Goal: Task Accomplishment & Management: Manage account settings

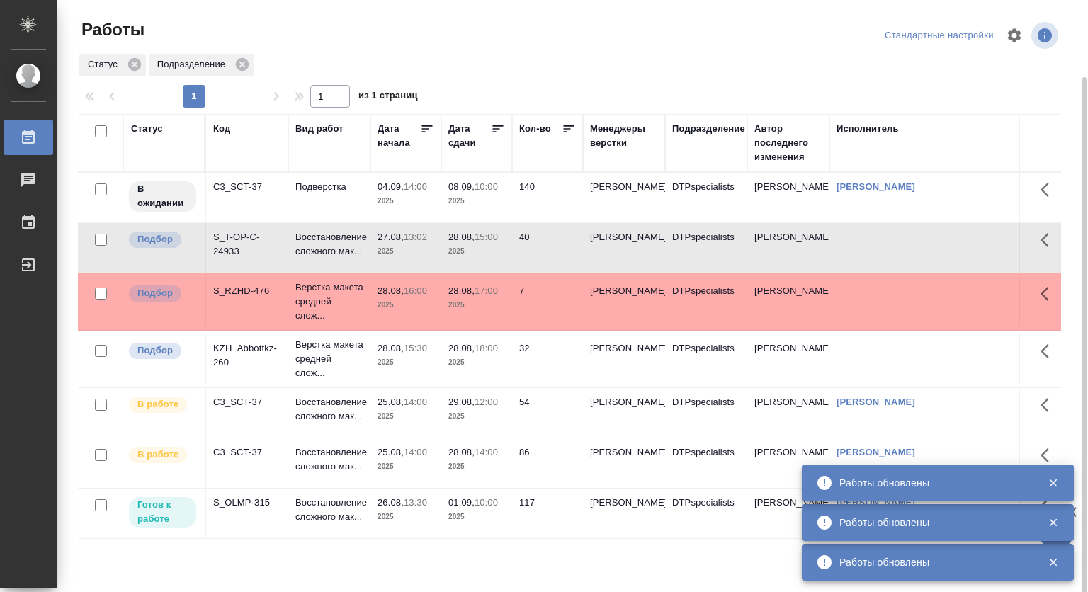
scroll to position [40, 0]
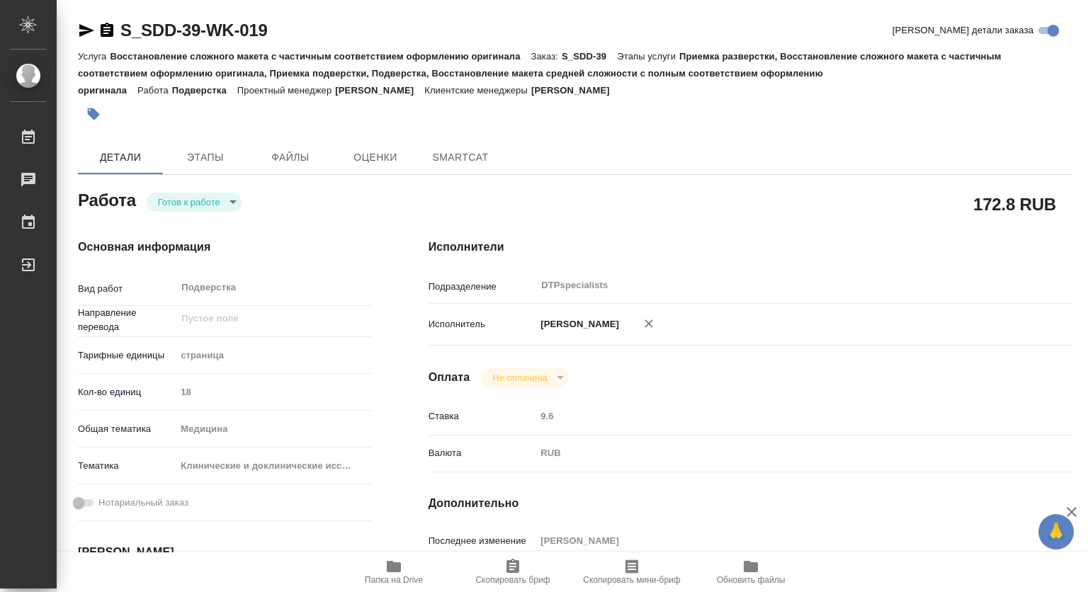
type textarea "x"
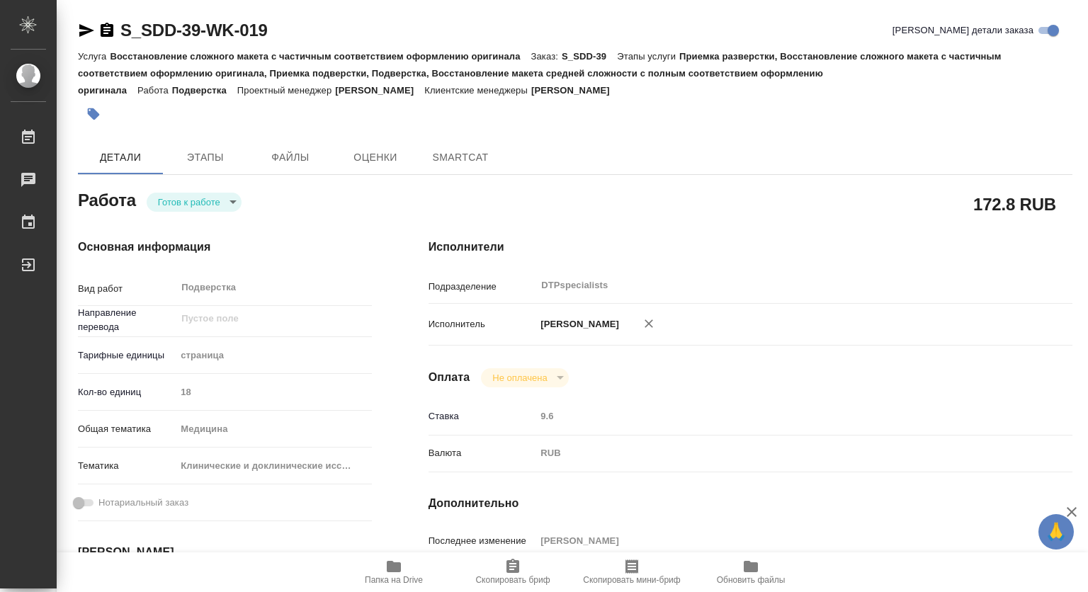
type textarea "x"
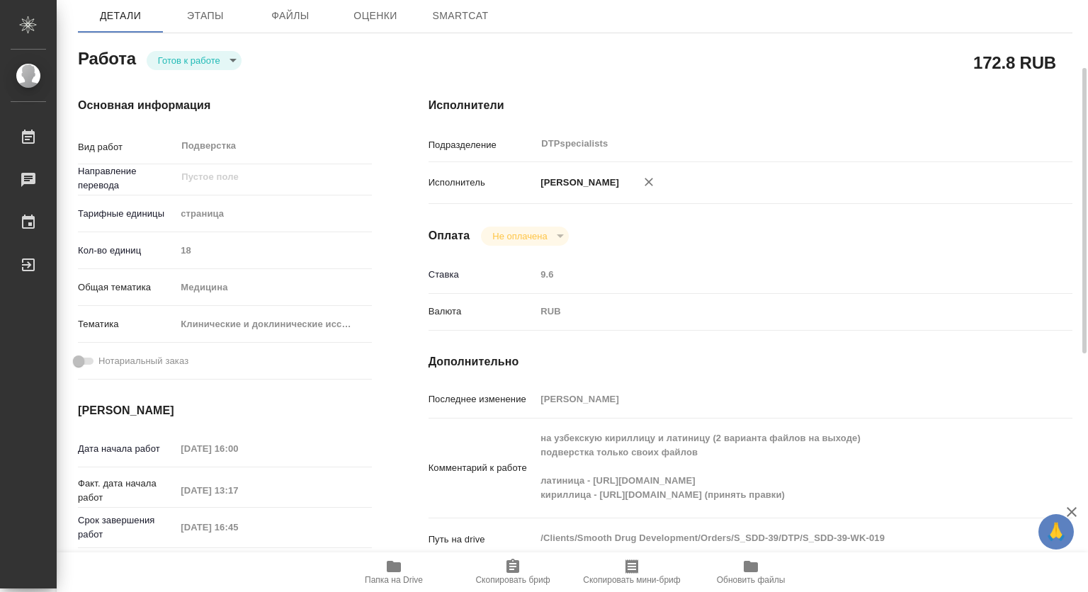
type textarea "x"
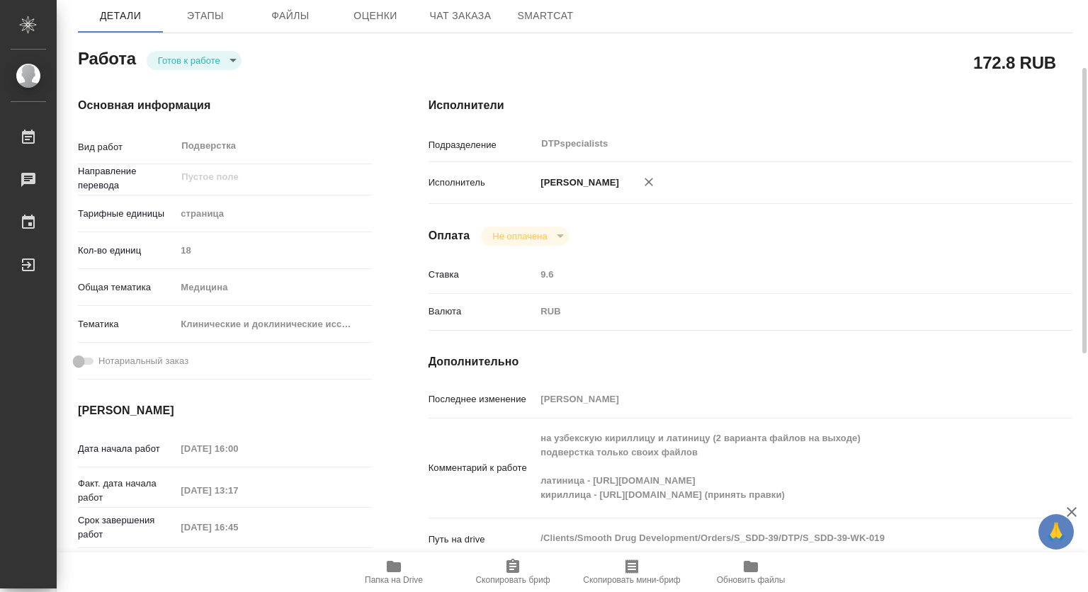
scroll to position [212, 0]
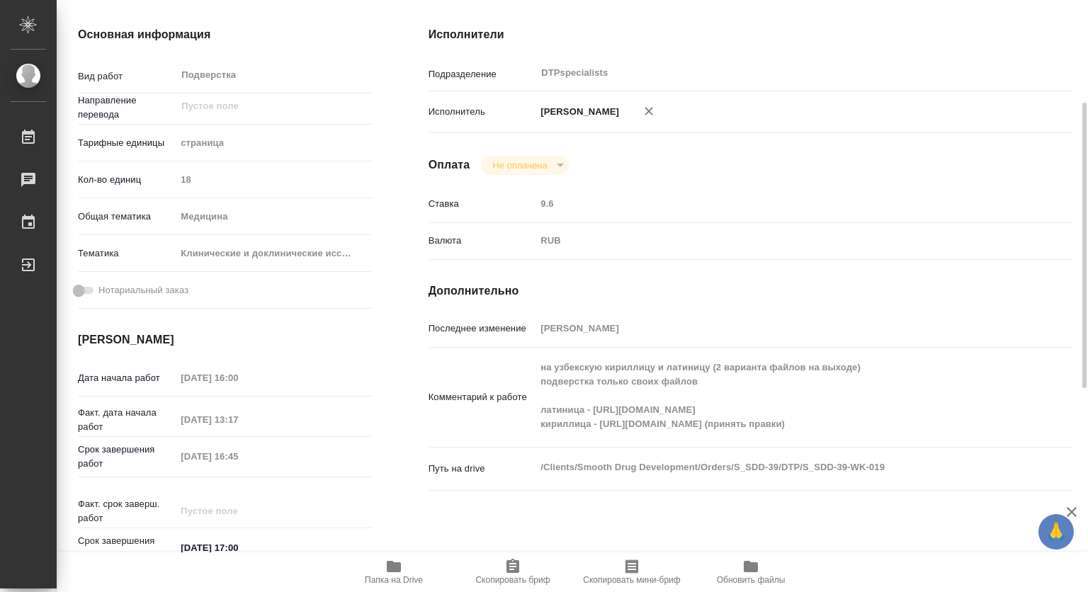
type textarea "x"
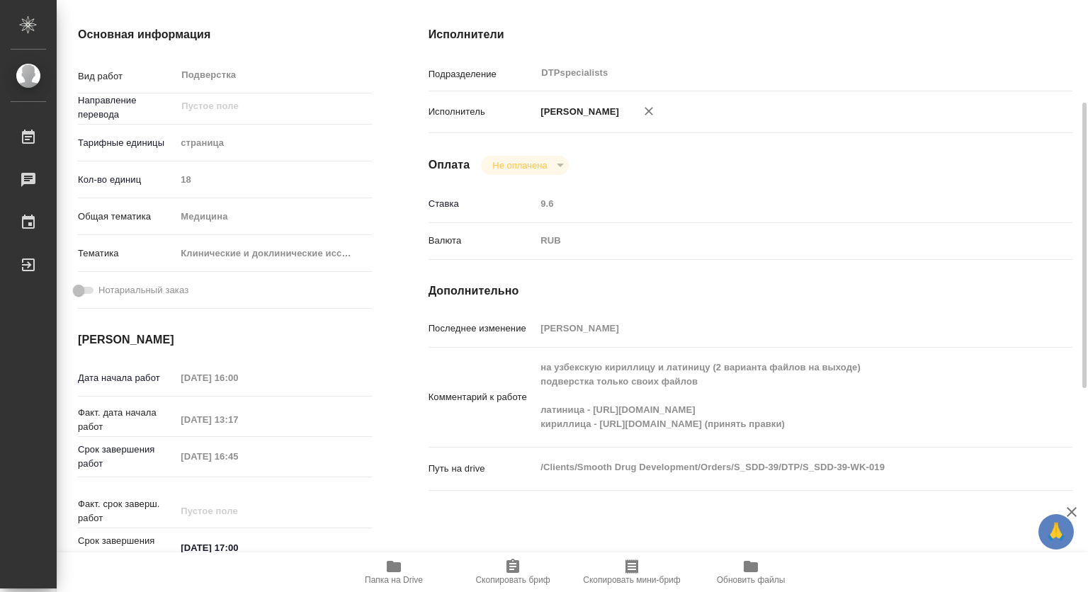
type textarea "x"
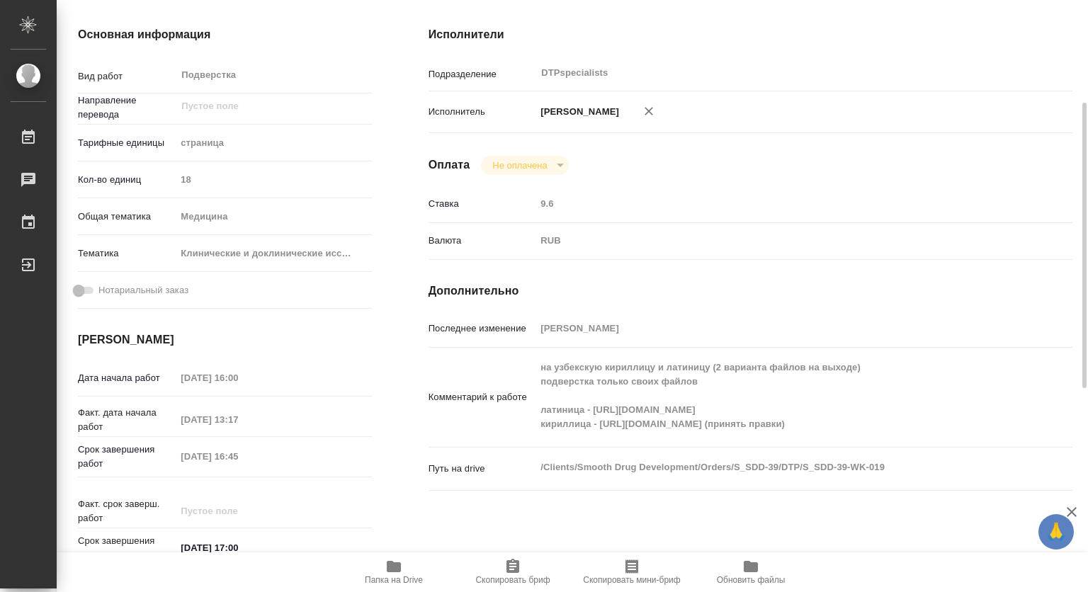
scroll to position [0, 0]
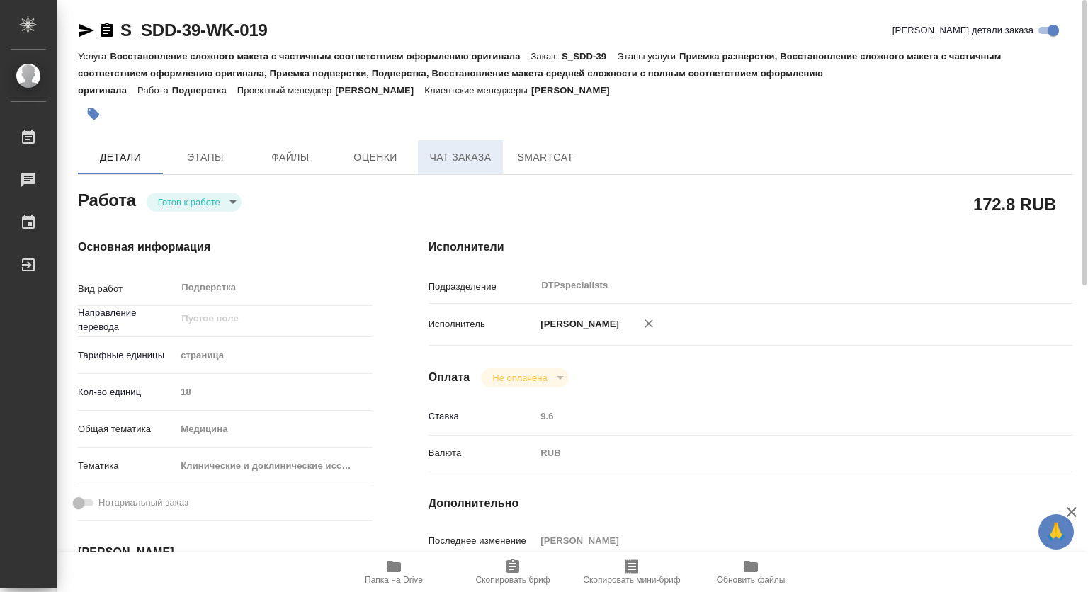
click at [457, 150] on span "Чат заказа" at bounding box center [460, 158] width 68 height 18
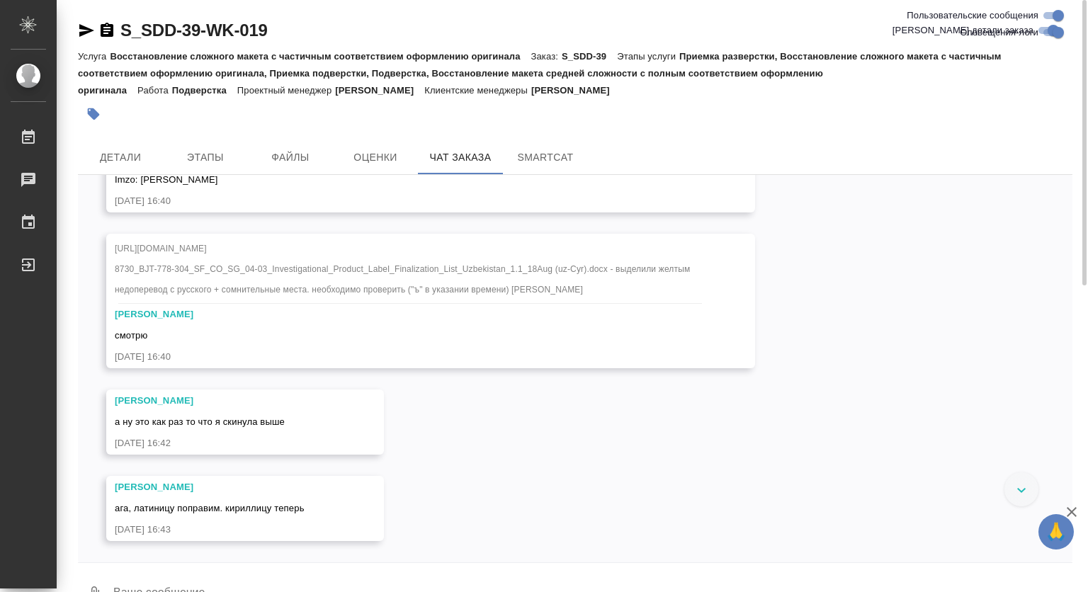
scroll to position [17866, 0]
click at [113, 158] on span "Детали" at bounding box center [120, 158] width 68 height 18
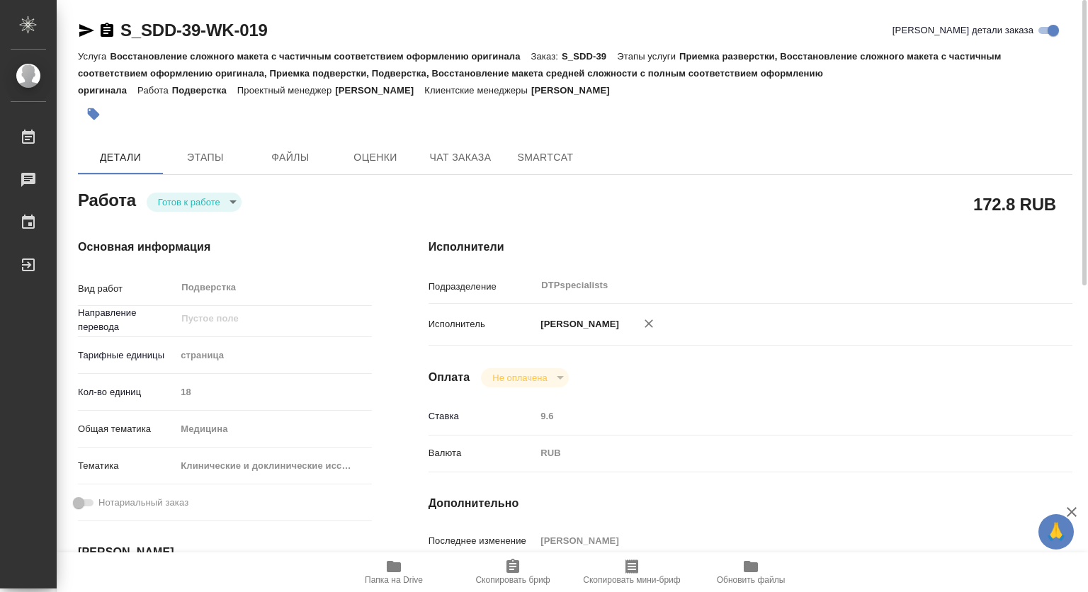
type textarea "x"
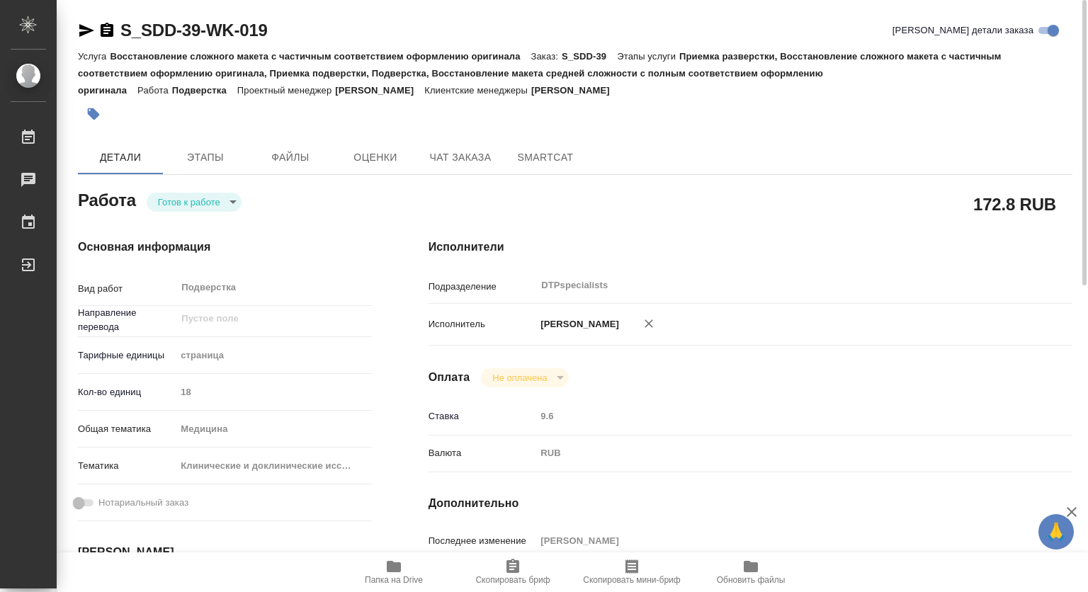
type textarea "x"
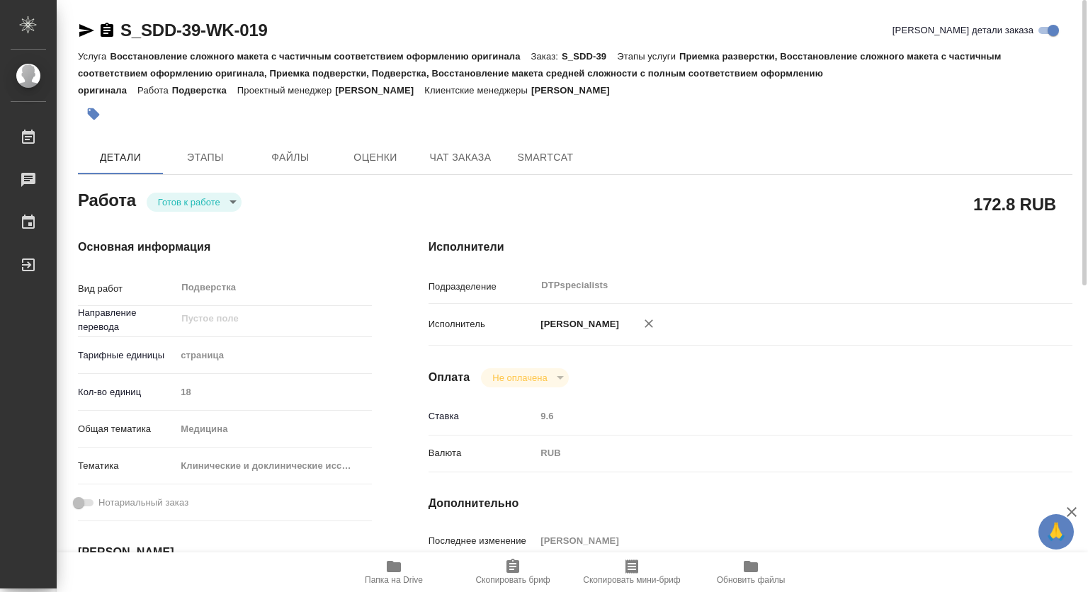
type textarea "x"
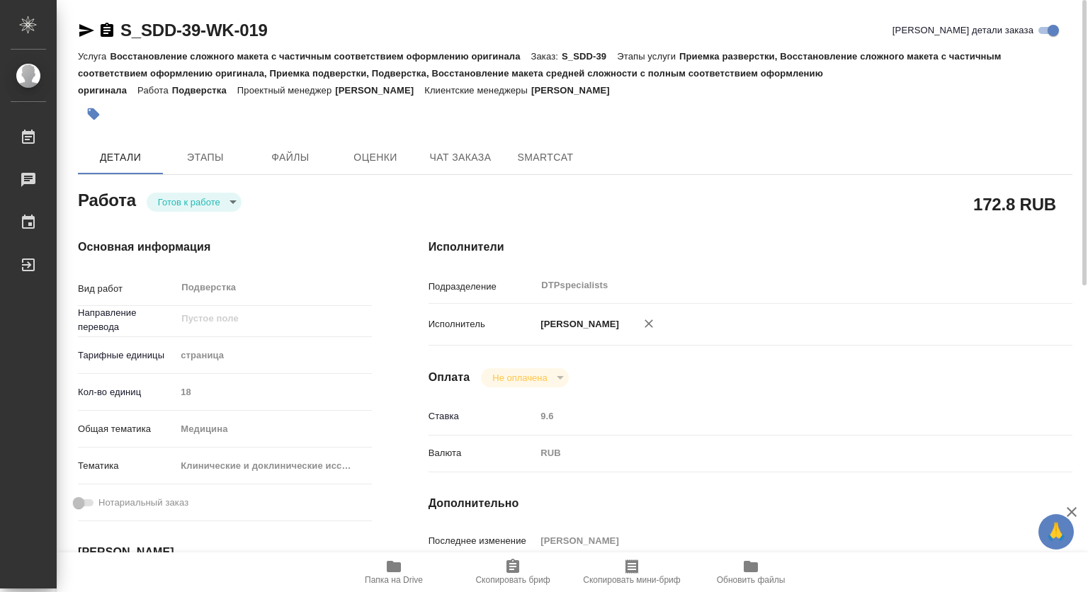
type textarea "x"
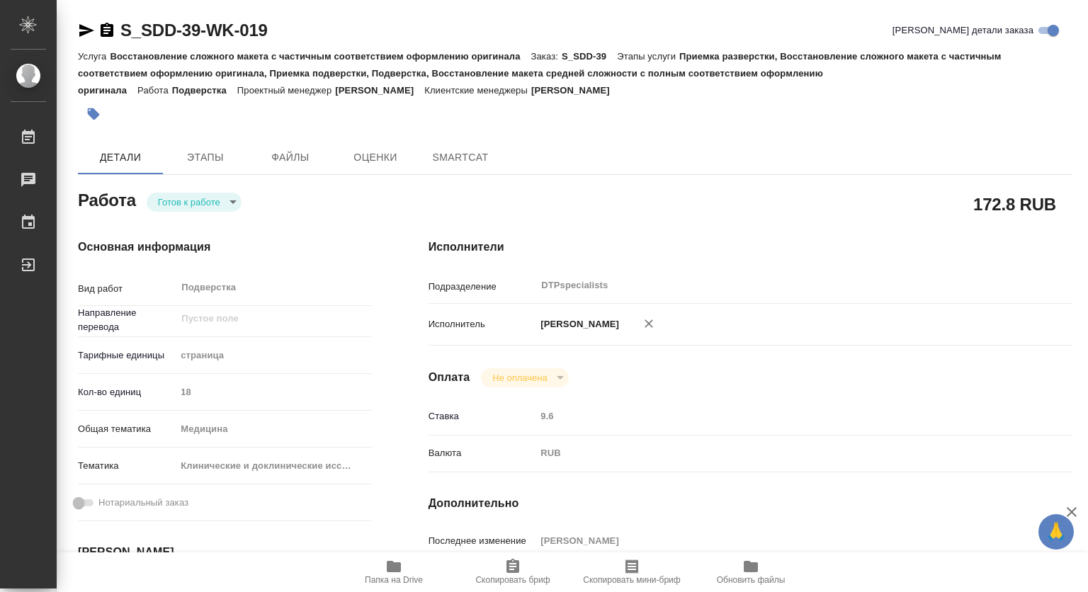
type textarea "x"
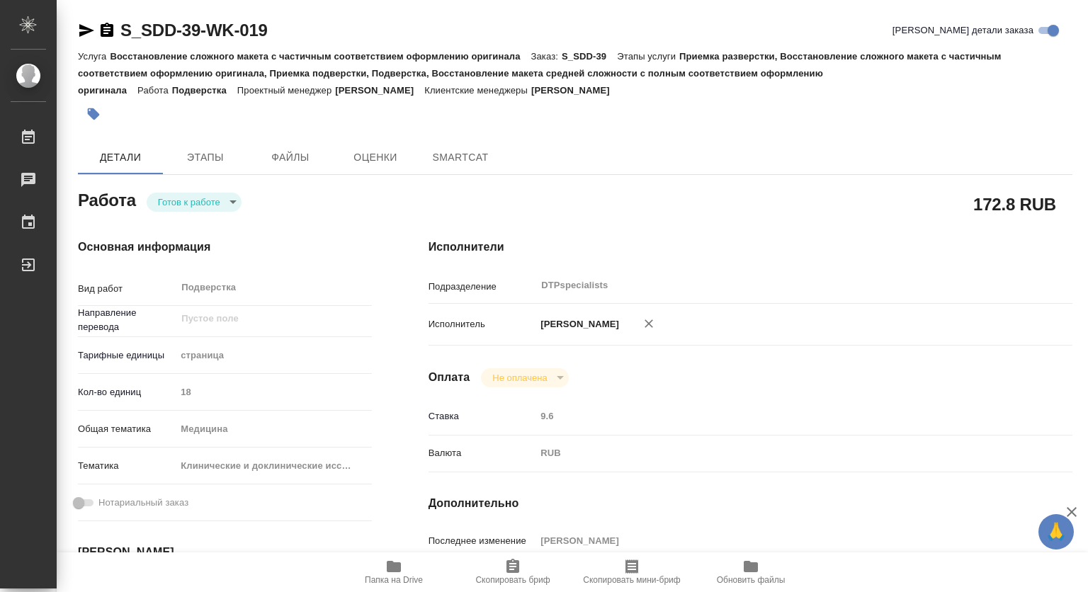
type textarea "x"
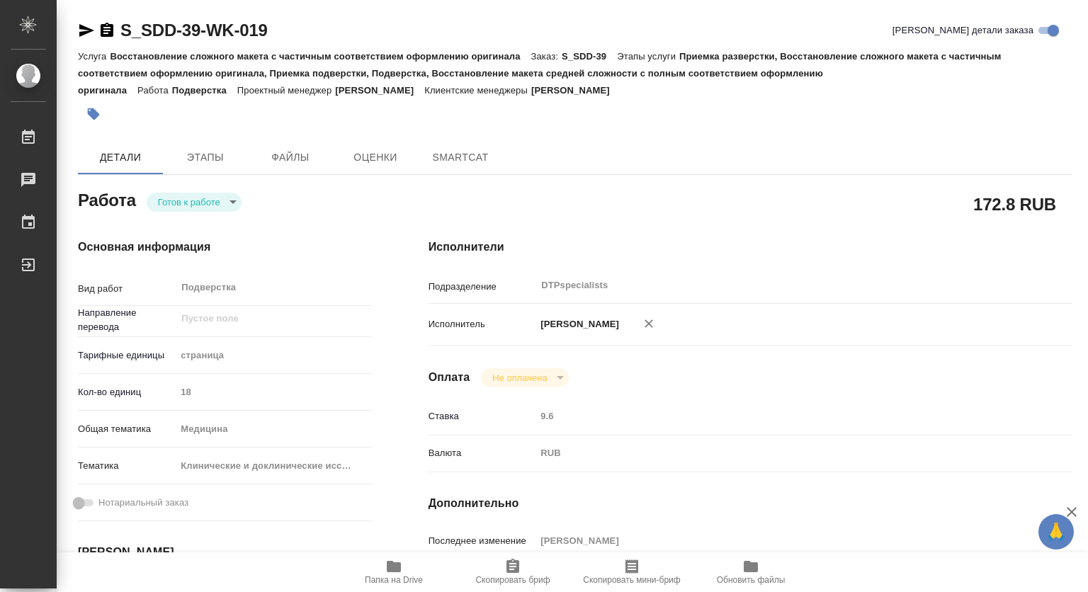
type textarea "x"
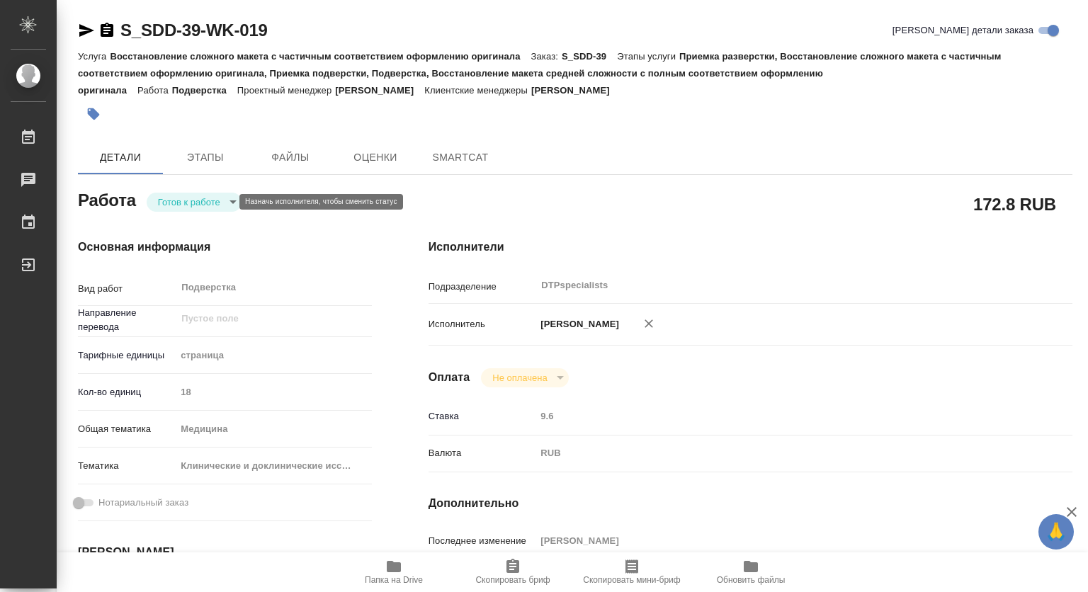
click at [204, 199] on body "🙏 .cls-1 fill:#fff; AWATERA Kovtun Svetlana Работы Чаты График Выйти S_SDD-39-W…" at bounding box center [544, 296] width 1088 height 592
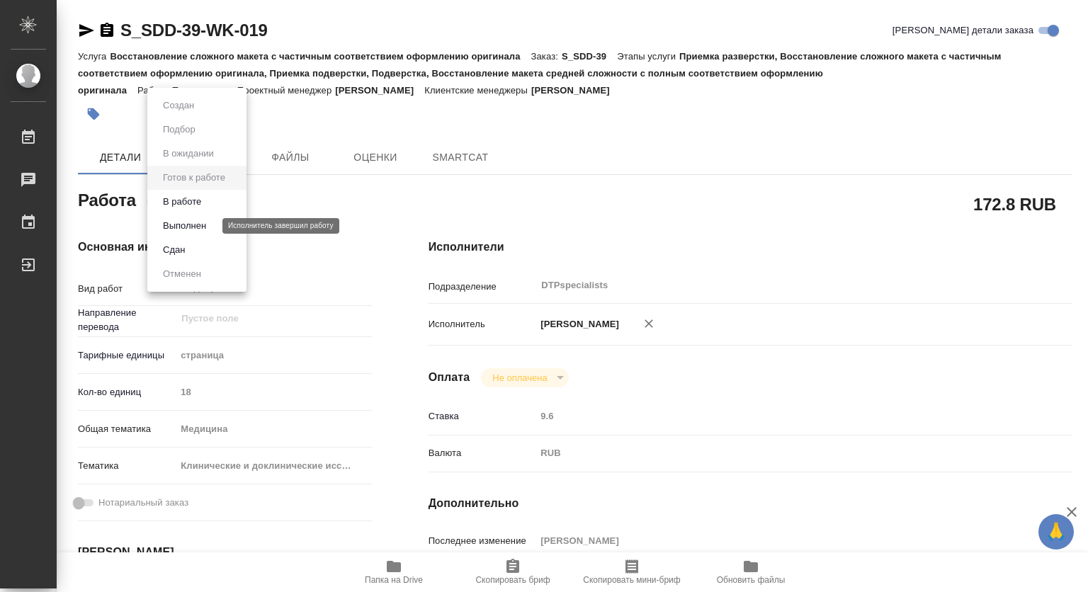
type textarea "x"
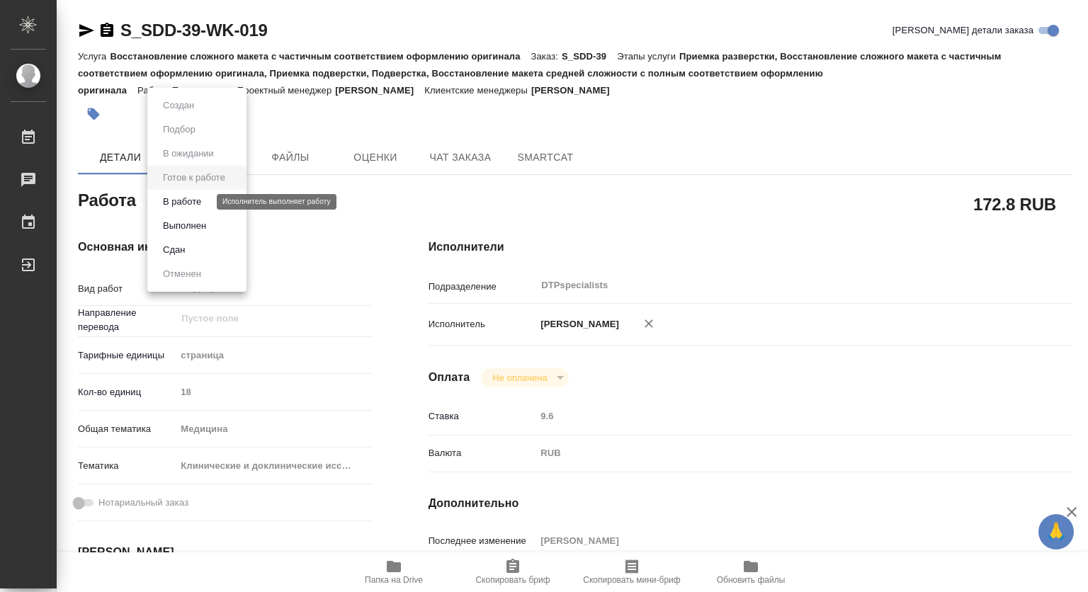
click at [176, 199] on button "В работе" at bounding box center [182, 202] width 47 height 16
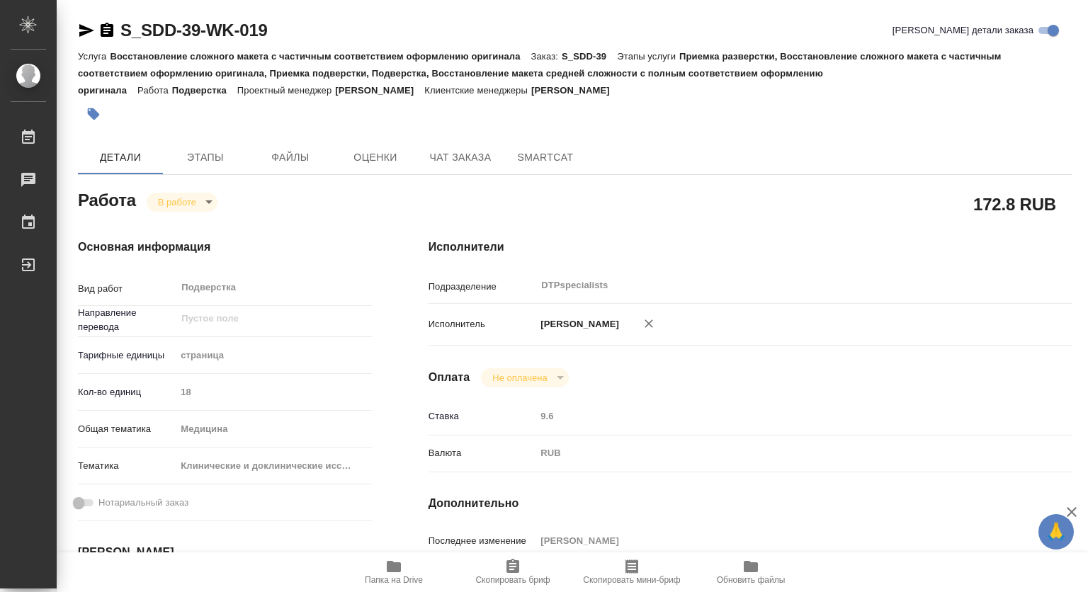
type textarea "x"
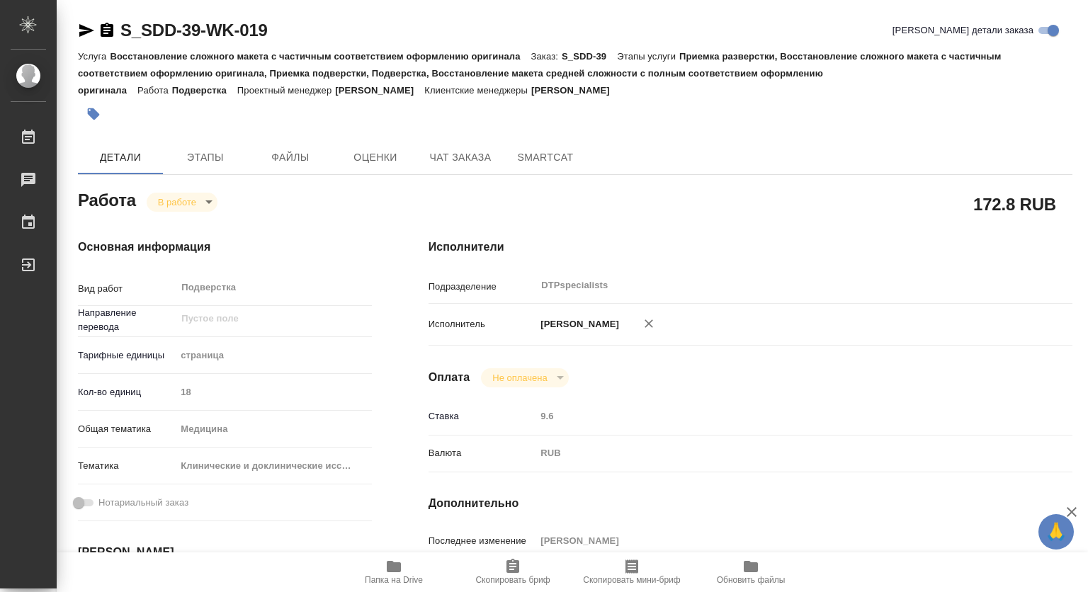
type textarea "x"
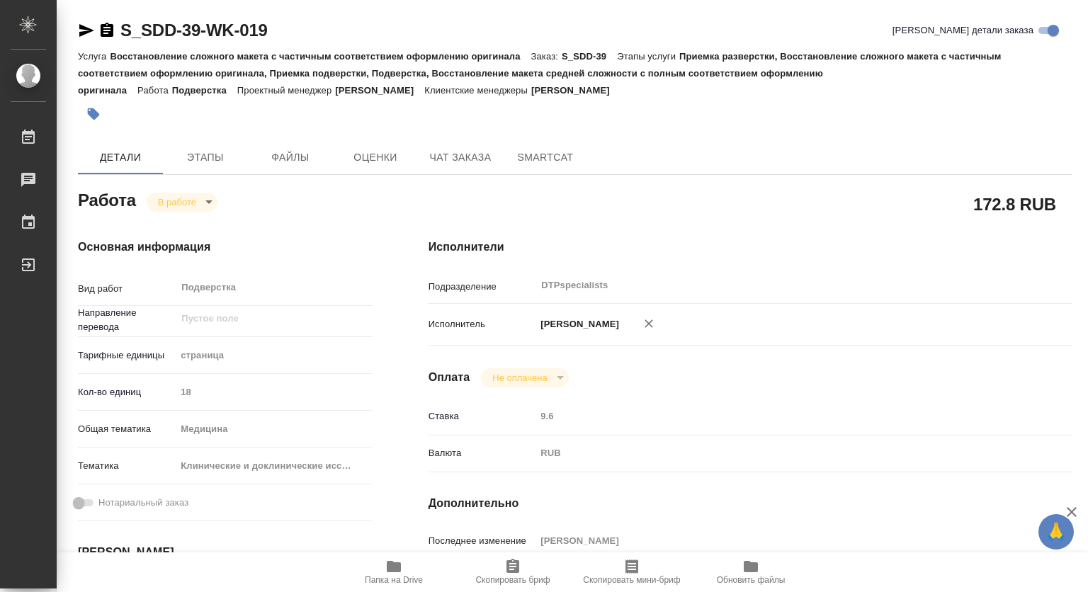
type textarea "x"
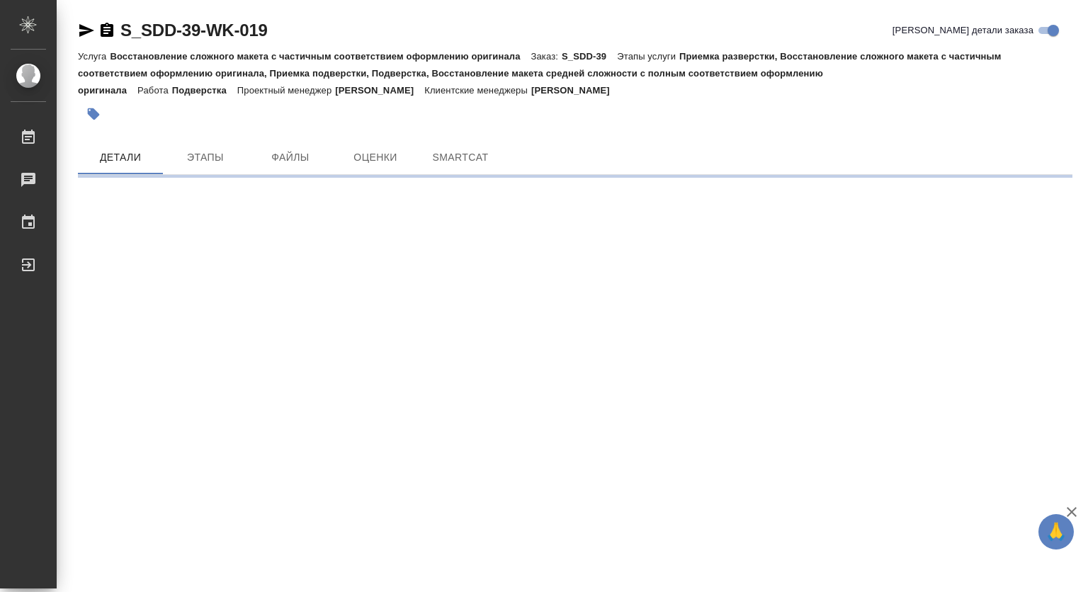
click at [446, 157] on span "SmartCat" at bounding box center [460, 158] width 68 height 18
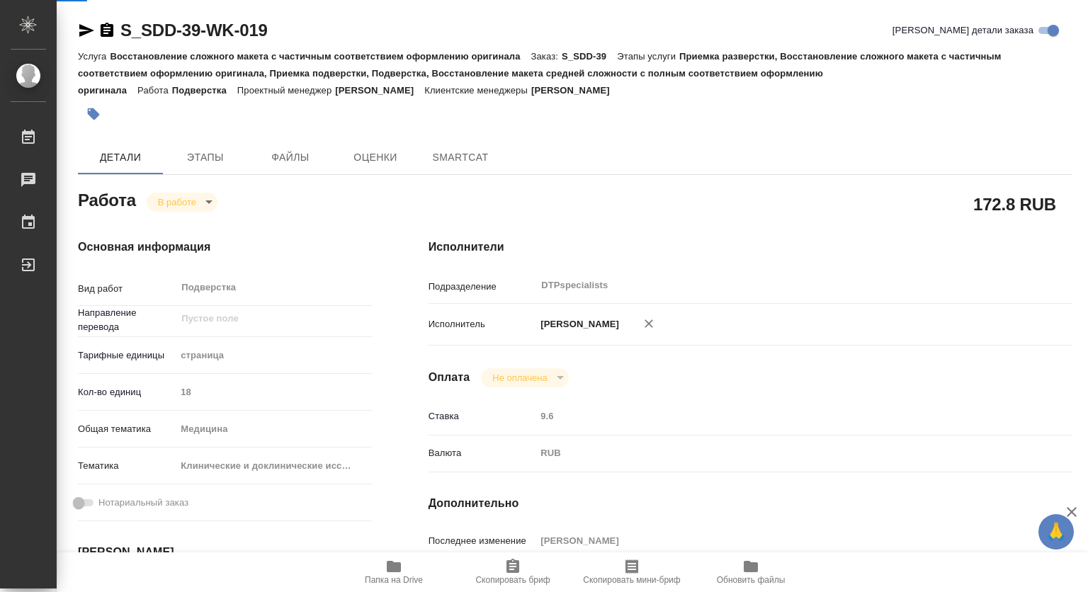
type textarea "x"
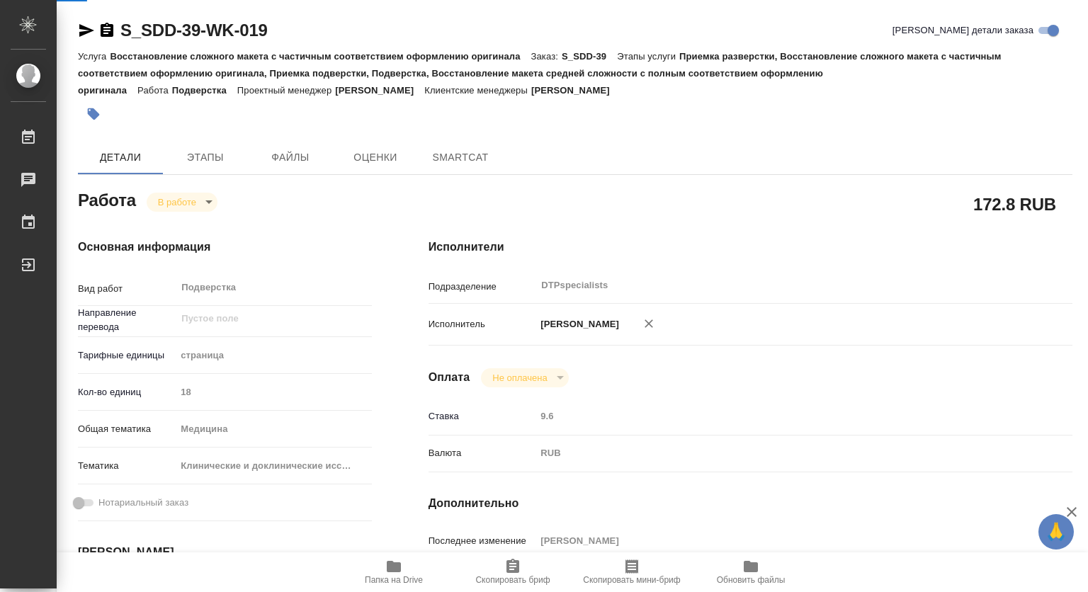
type textarea "x"
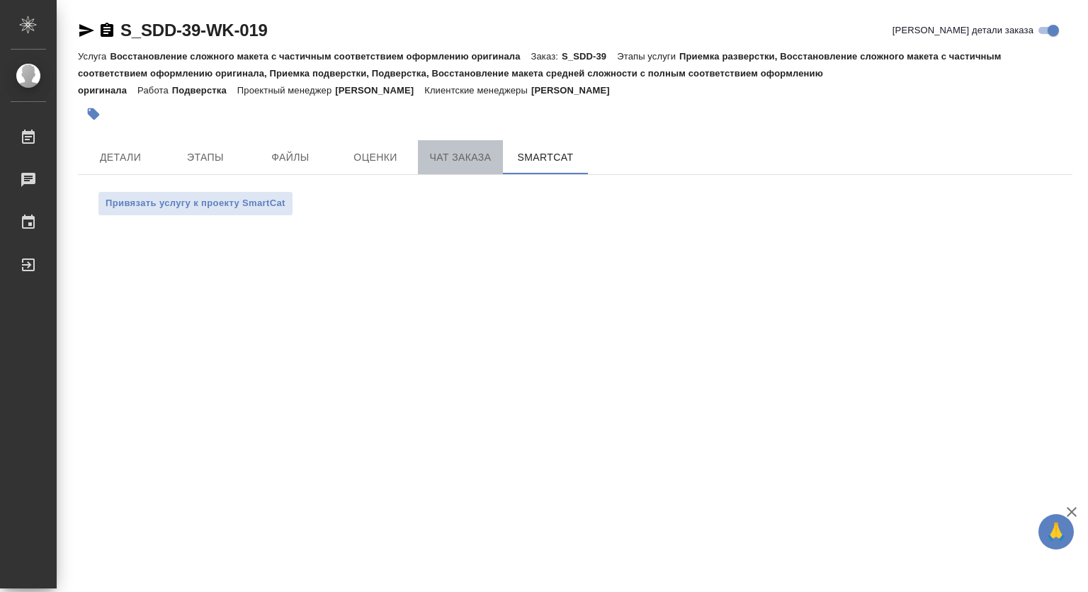
click at [475, 150] on span "Чат заказа" at bounding box center [460, 158] width 68 height 18
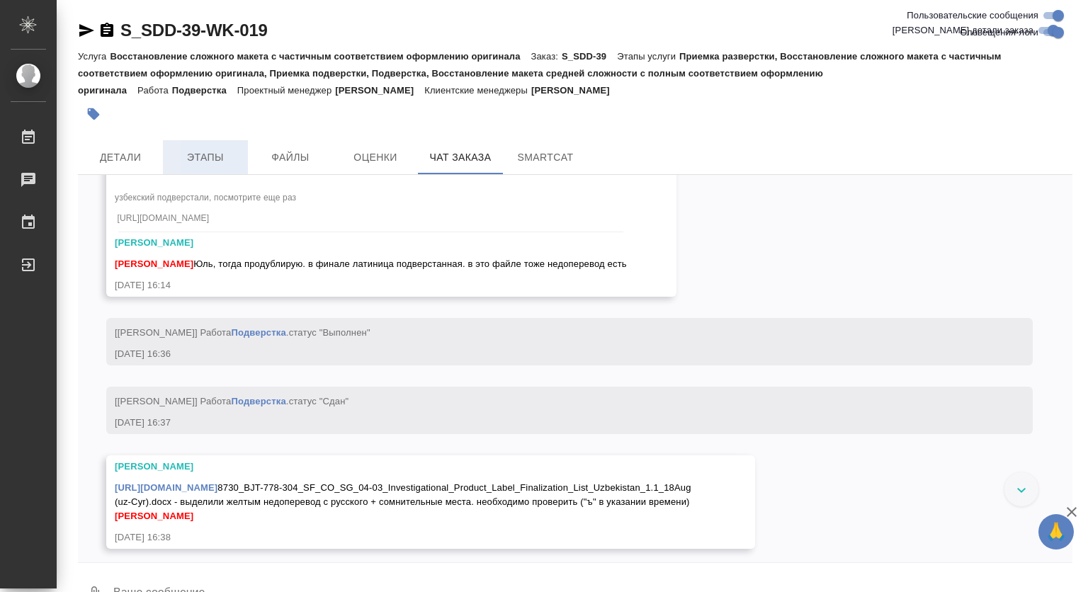
scroll to position [17581, 0]
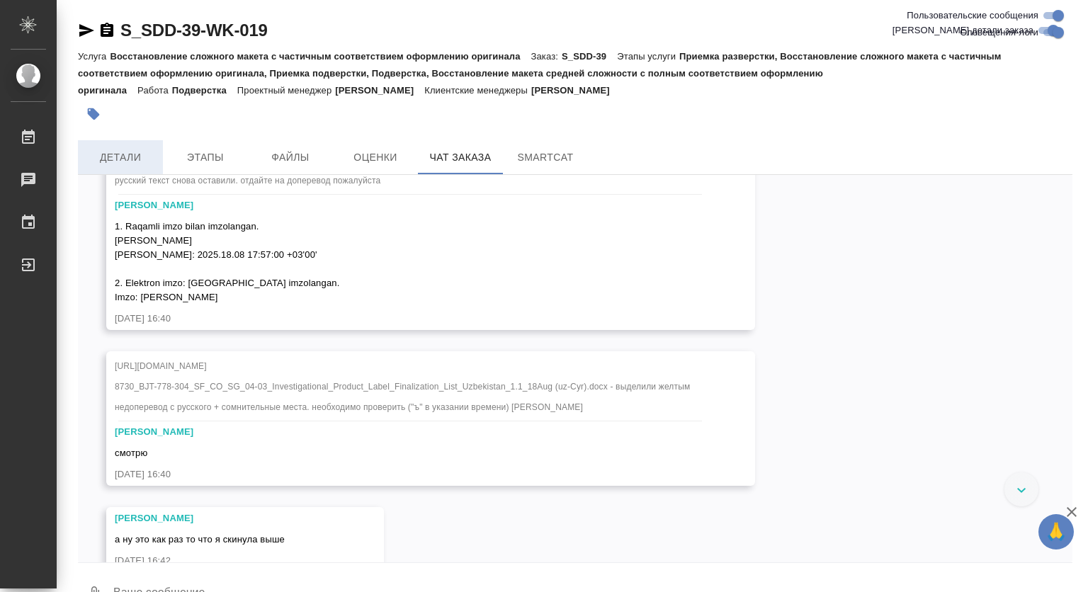
click at [123, 154] on span "Детали" at bounding box center [120, 158] width 68 height 18
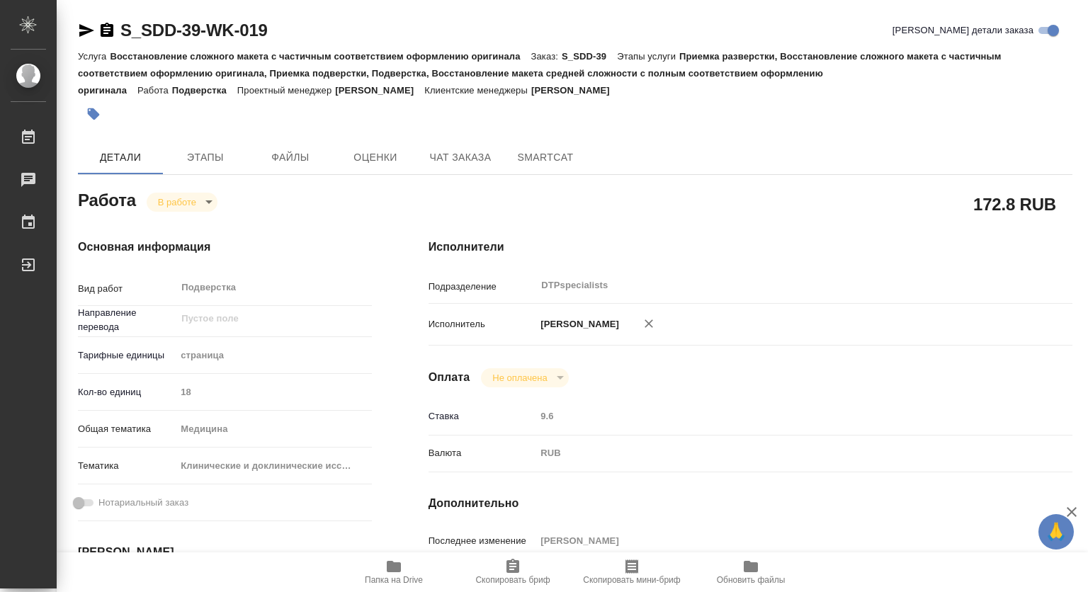
type textarea "x"
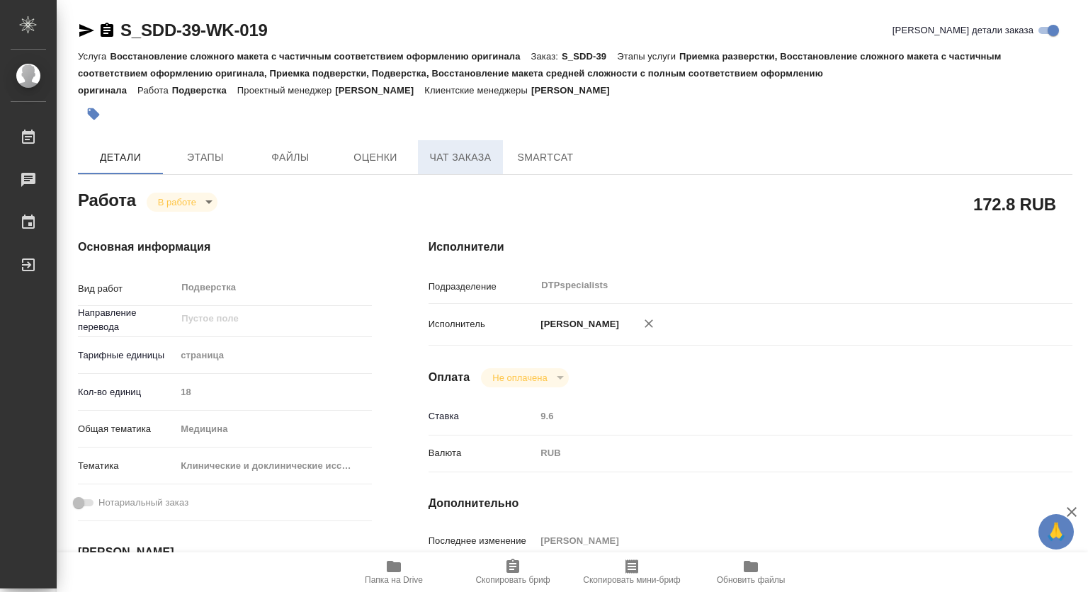
click at [476, 142] on button "Чат заказа" at bounding box center [460, 157] width 85 height 34
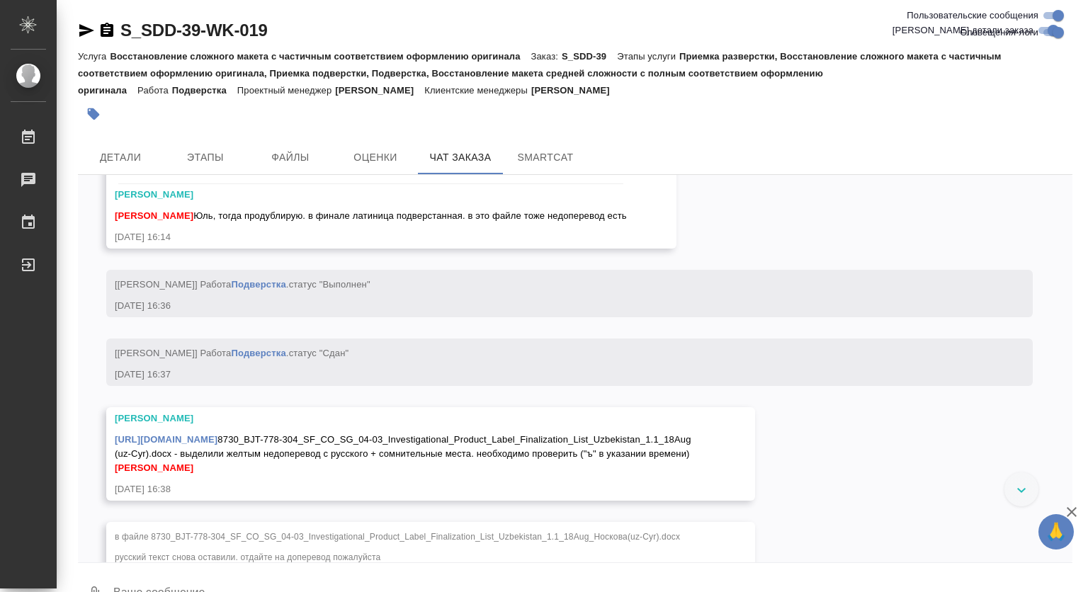
scroll to position [18218, 0]
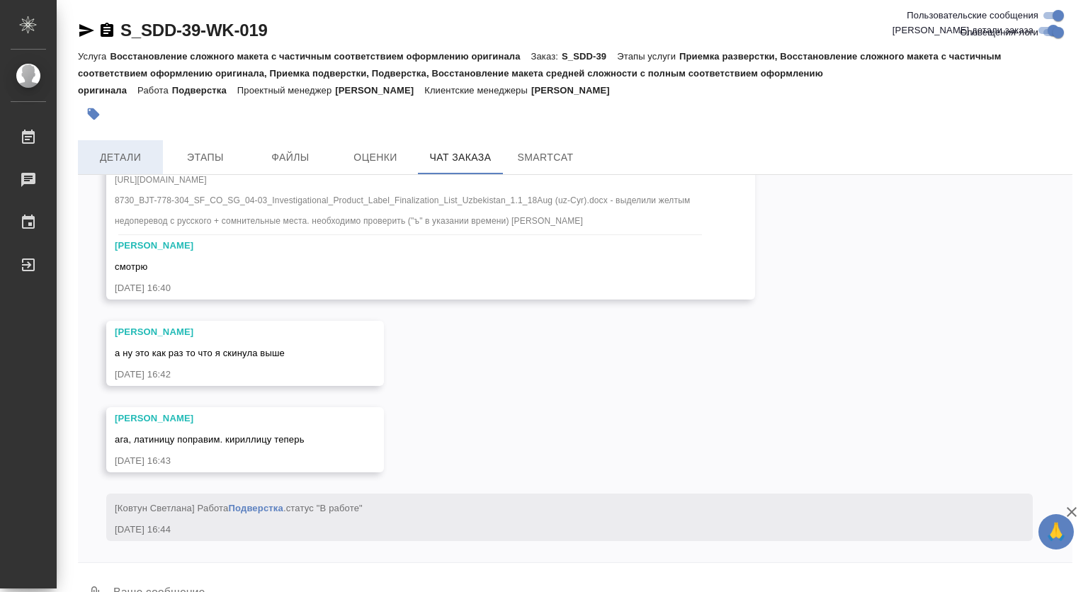
click at [122, 151] on span "Детали" at bounding box center [120, 158] width 68 height 18
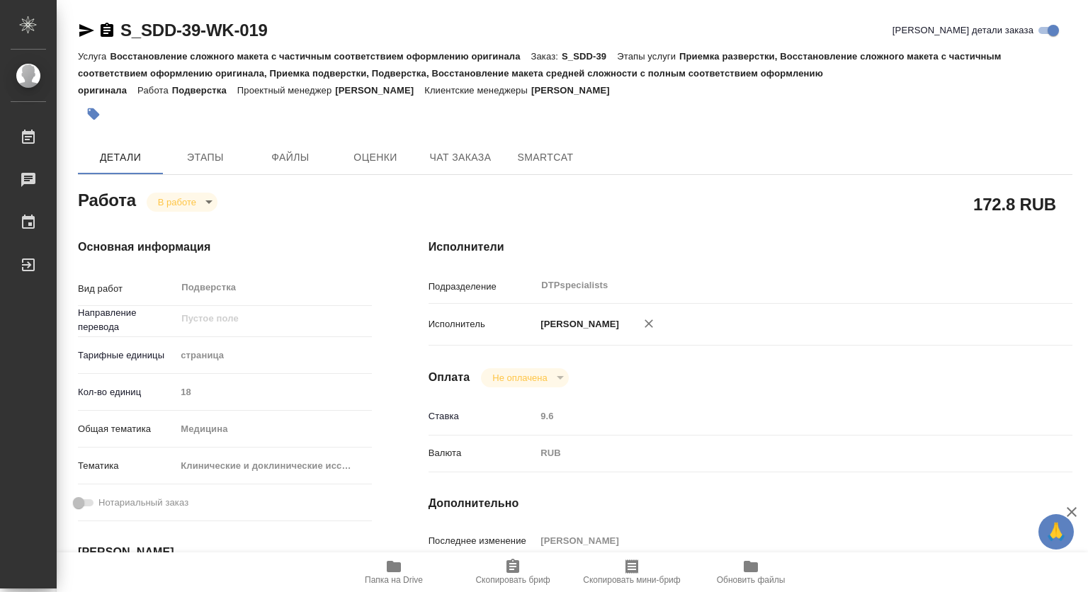
type textarea "x"
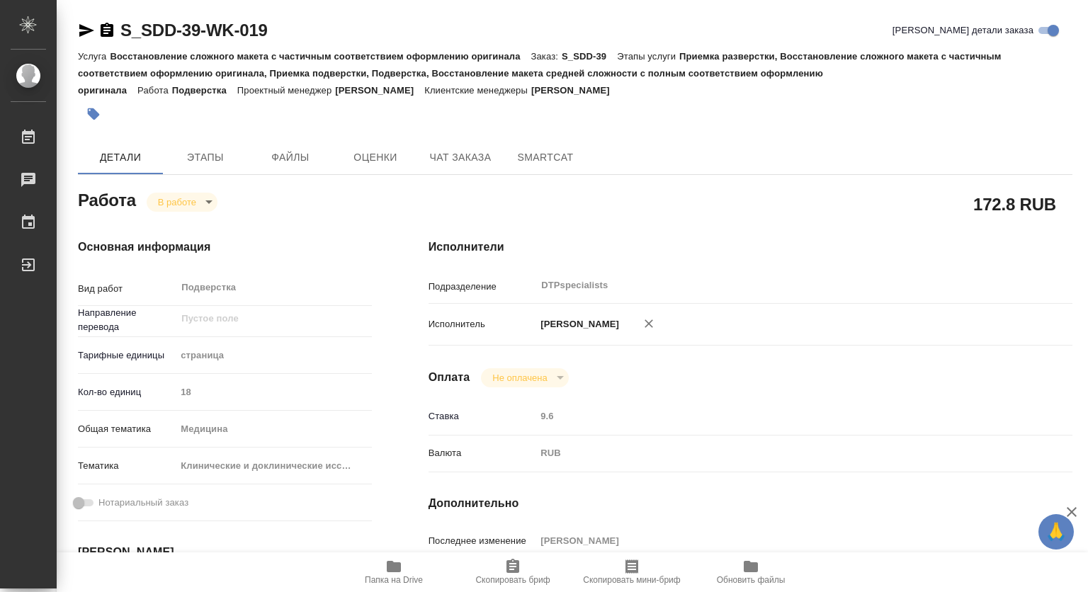
type textarea "x"
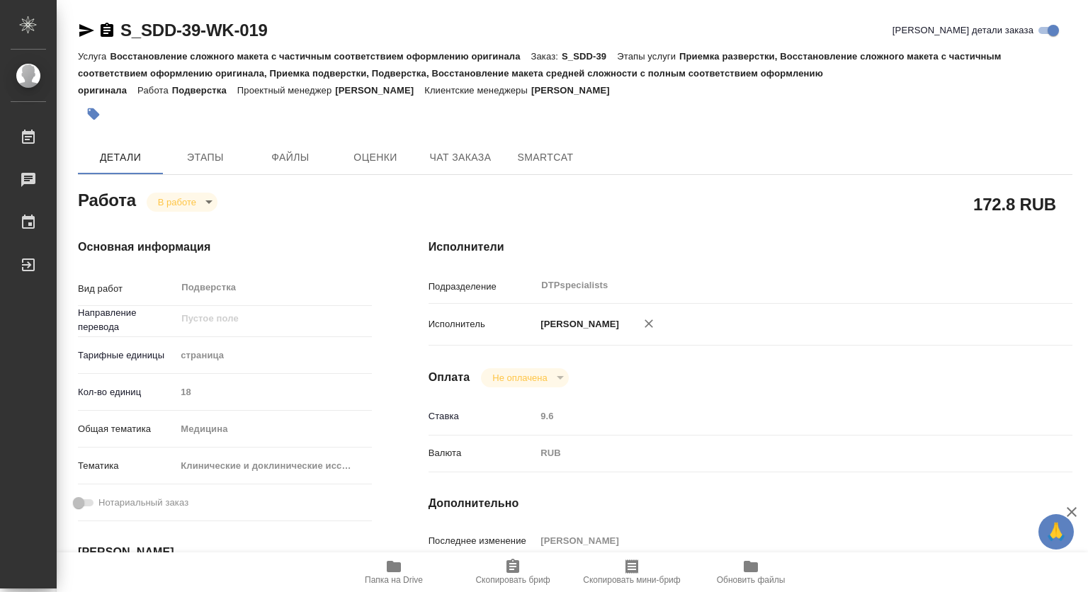
type textarea "x"
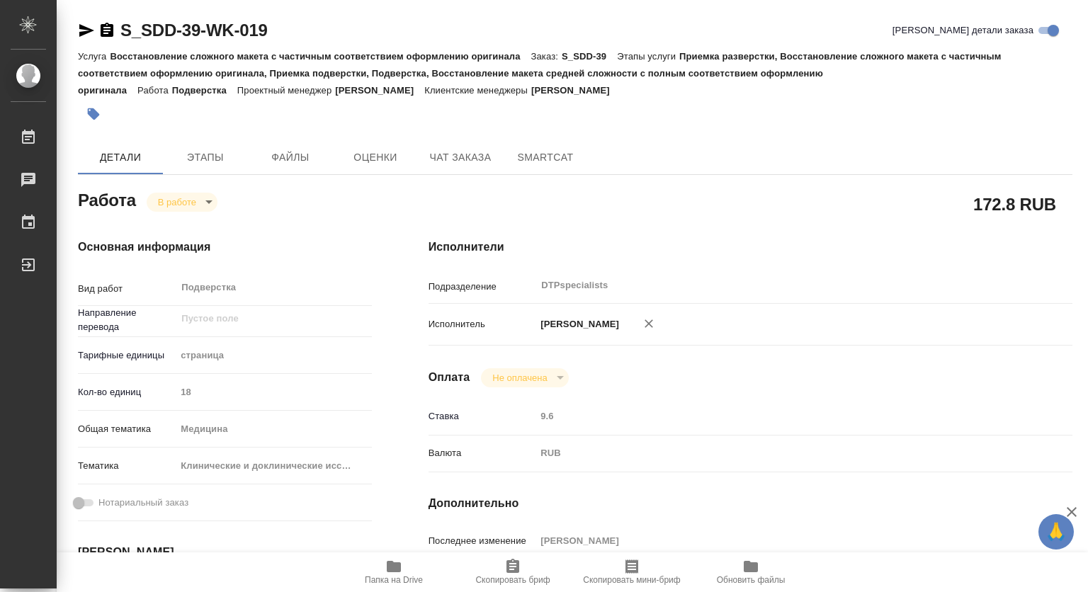
type textarea "x"
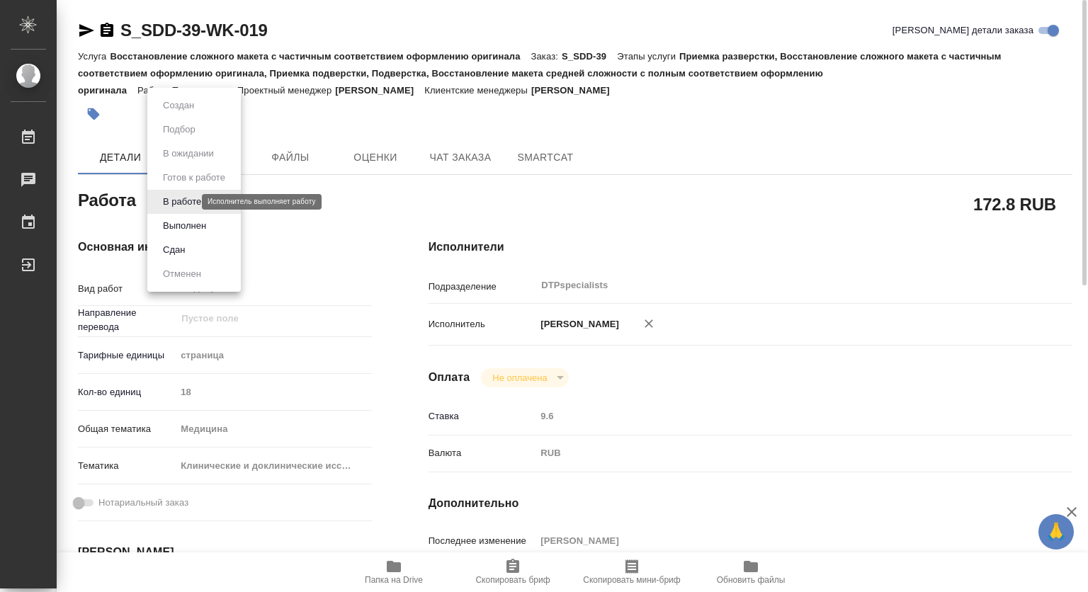
click at [183, 201] on body "🙏 .cls-1 fill:#fff; AWATERA Kovtun Svetlana Работы 0 Чаты График Выйти S_SDD-39…" at bounding box center [544, 296] width 1088 height 592
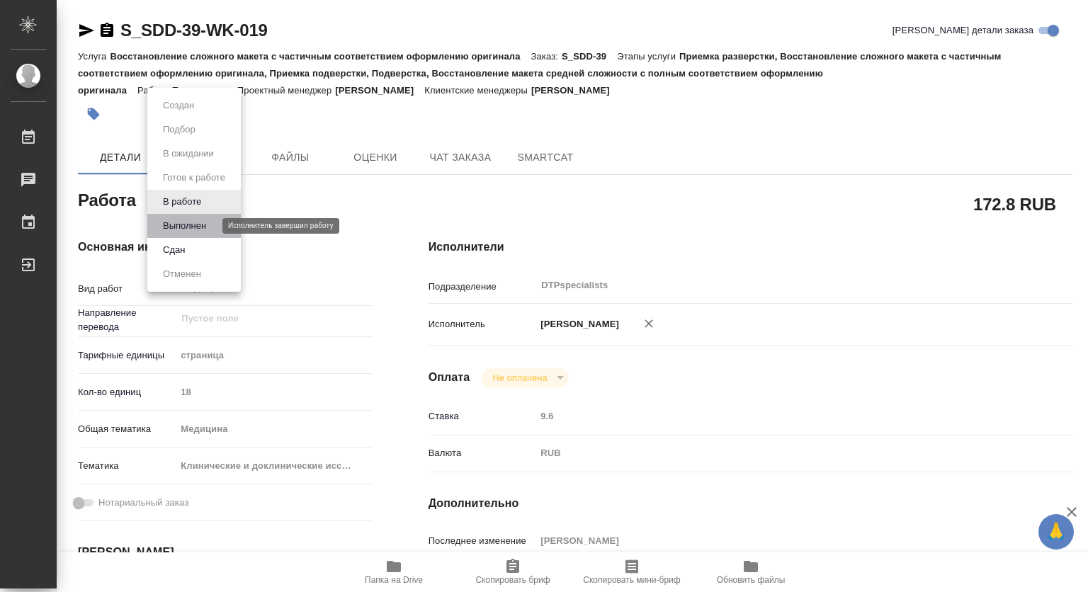
click at [184, 227] on button "Выполнен" at bounding box center [185, 226] width 52 height 16
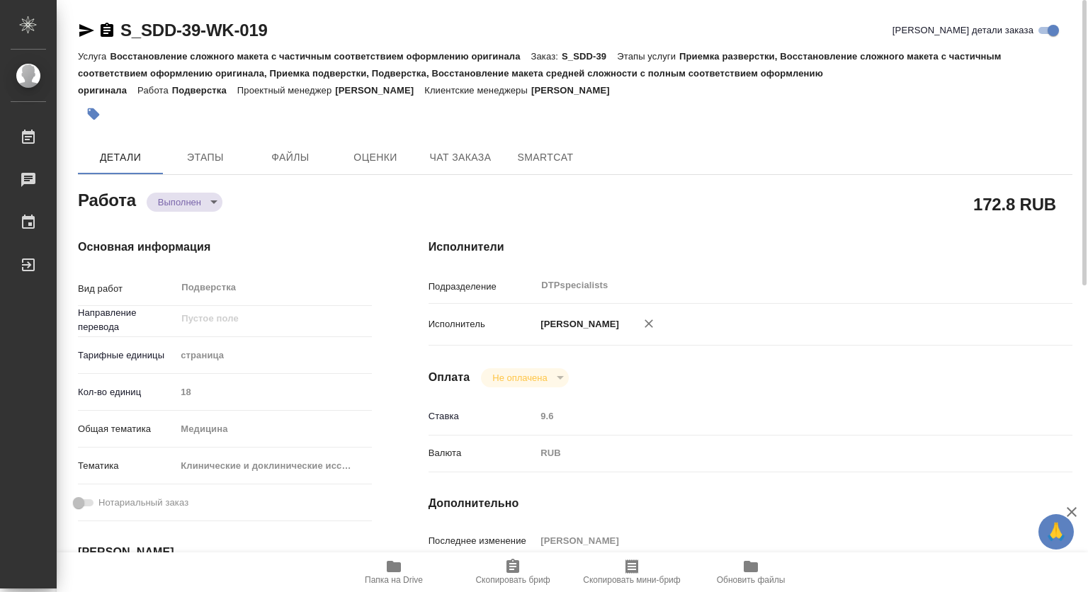
type textarea "x"
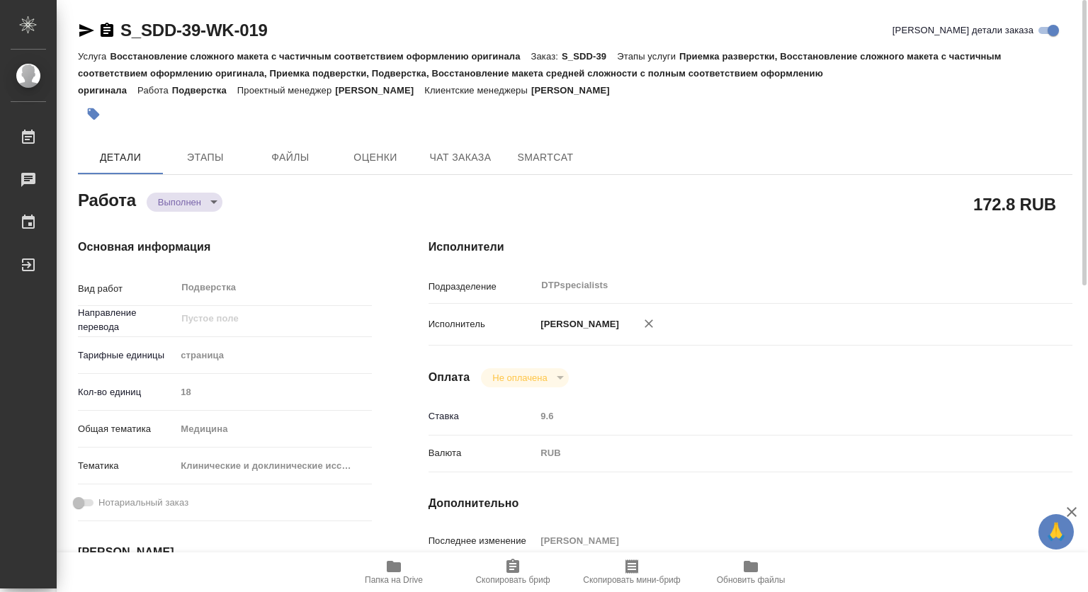
type textarea "x"
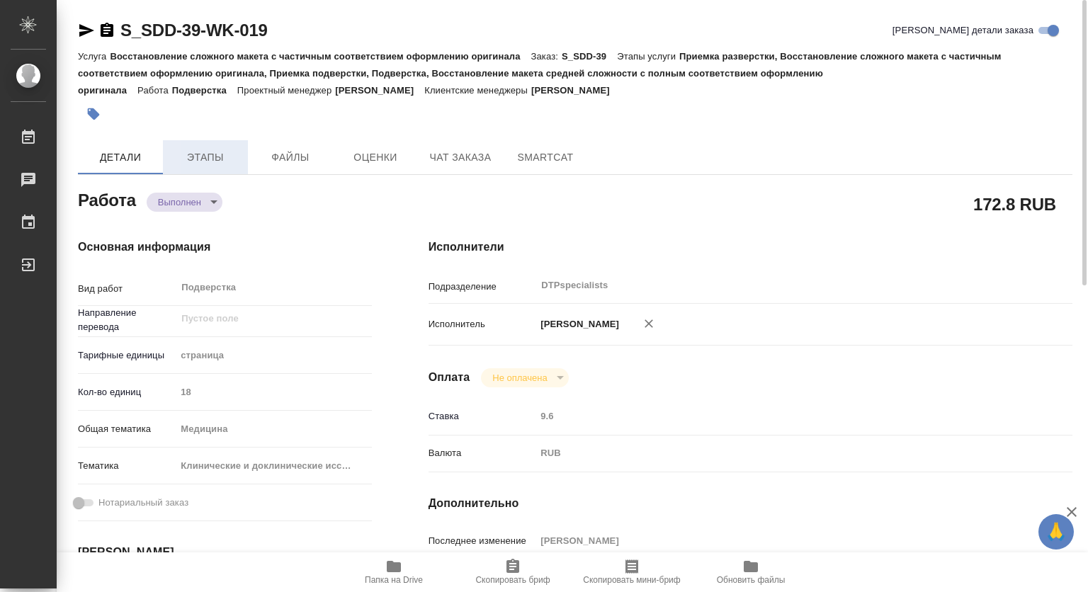
click at [201, 155] on span "Этапы" at bounding box center [205, 158] width 68 height 18
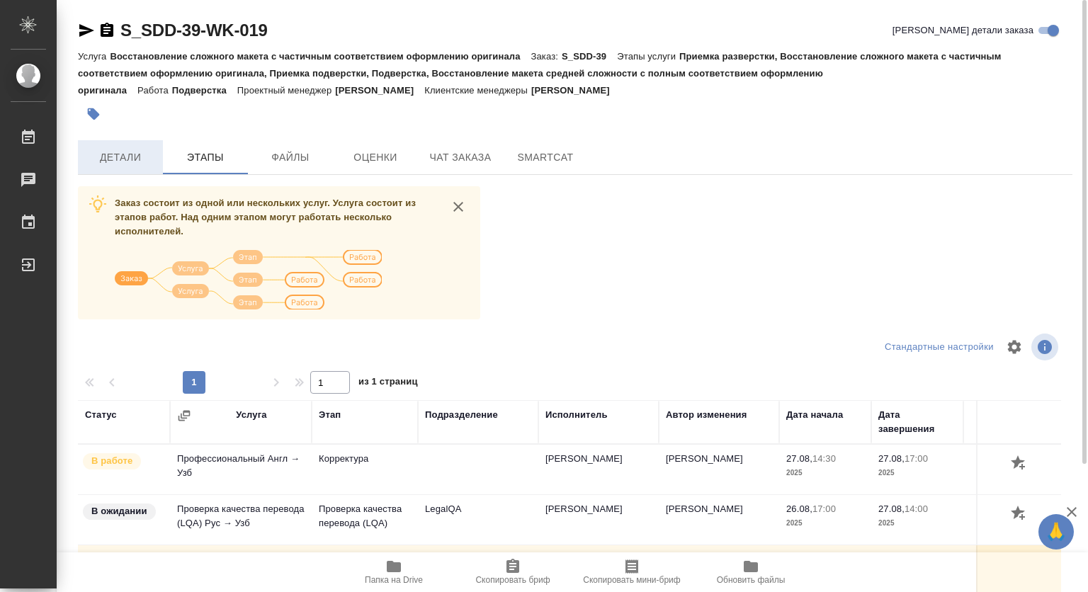
click at [130, 161] on span "Детали" at bounding box center [120, 158] width 68 height 18
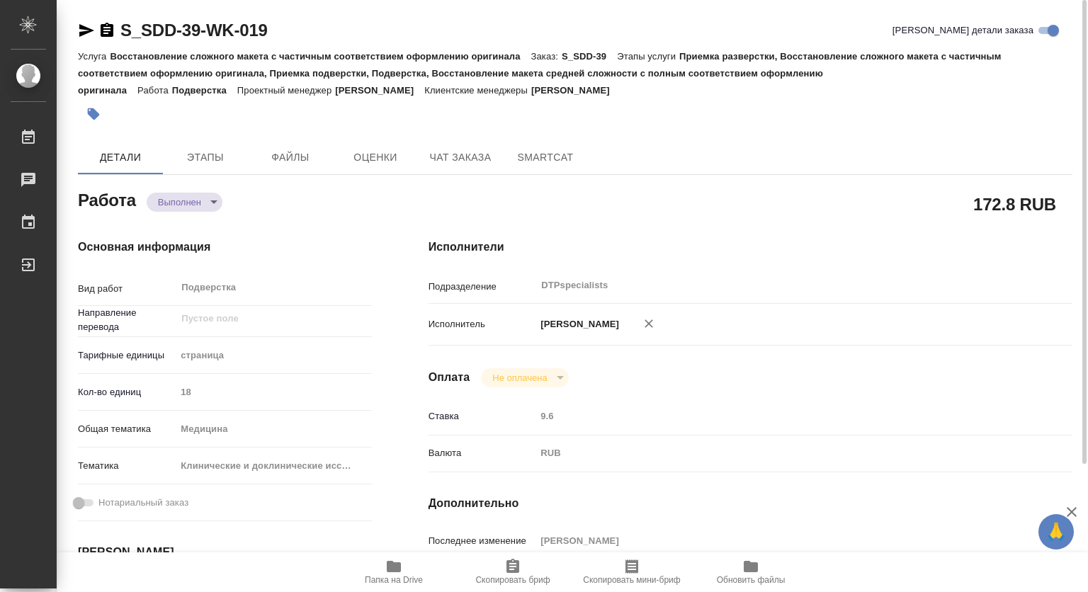
type textarea "x"
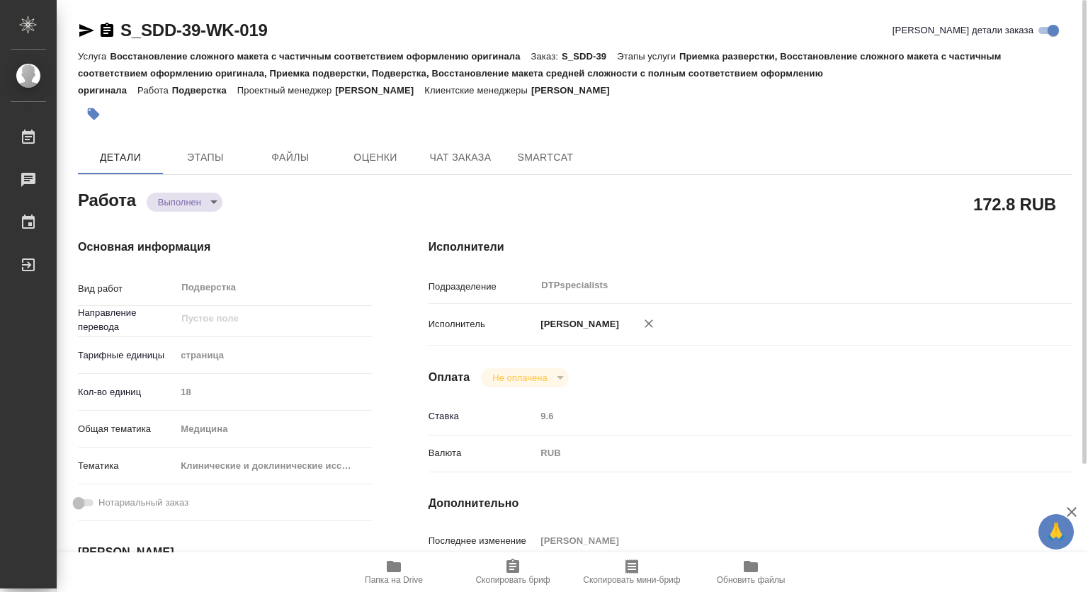
type textarea "x"
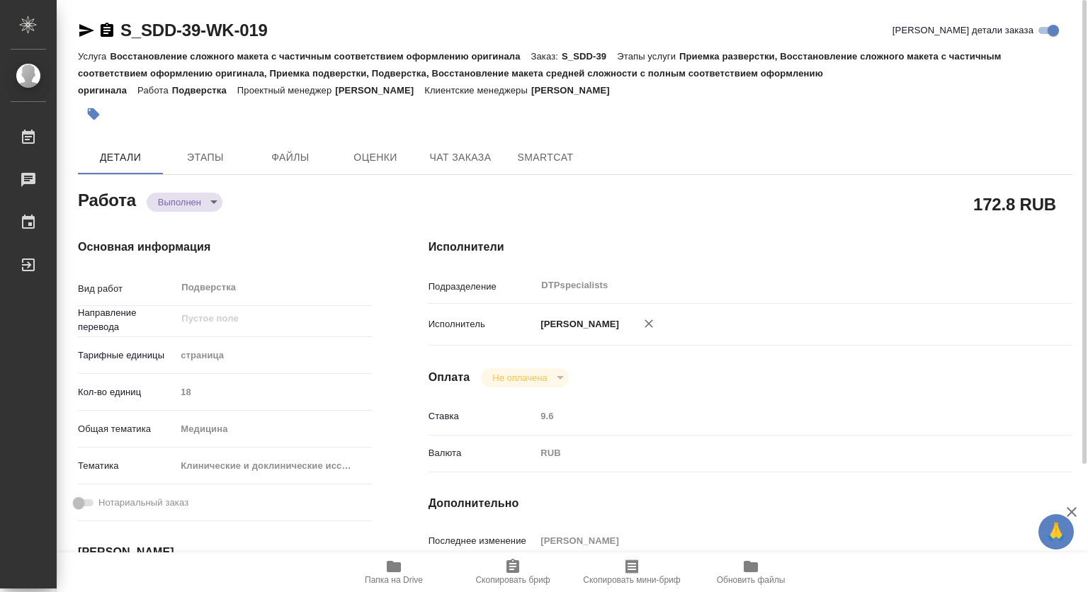
type textarea "x"
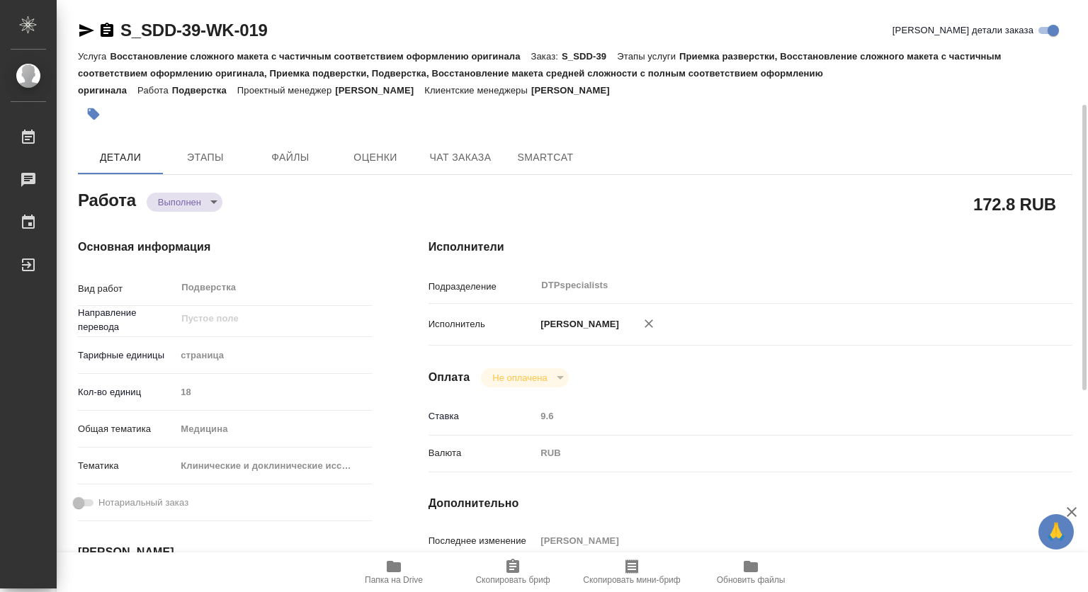
scroll to position [142, 0]
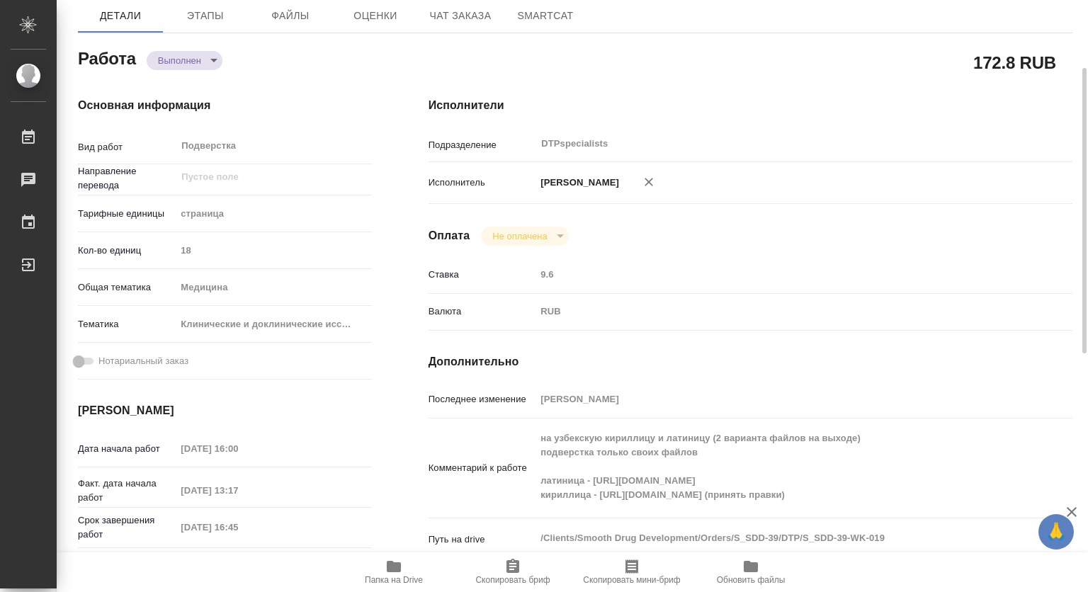
click at [186, 57] on body "🙏 .cls-1 fill:#fff; AWATERA Kovtun Svetlana Работы 0 Чаты График Выйти S_SDD-39…" at bounding box center [544, 296] width 1088 height 592
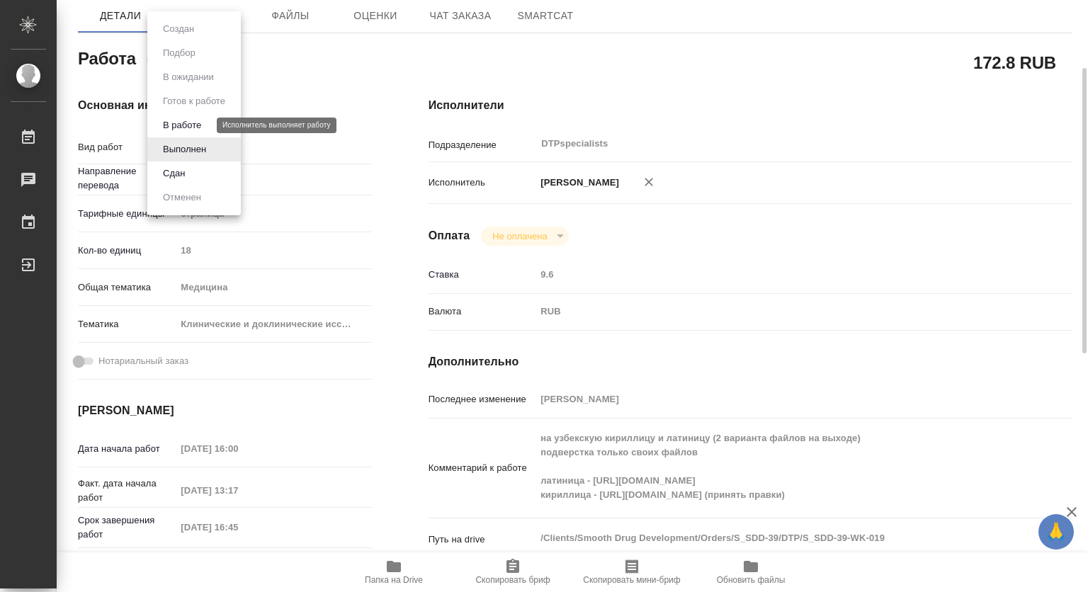
drag, startPoint x: 190, startPoint y: 124, endPoint x: 198, endPoint y: 125, distance: 8.6
click at [190, 124] on button "В работе" at bounding box center [182, 126] width 47 height 16
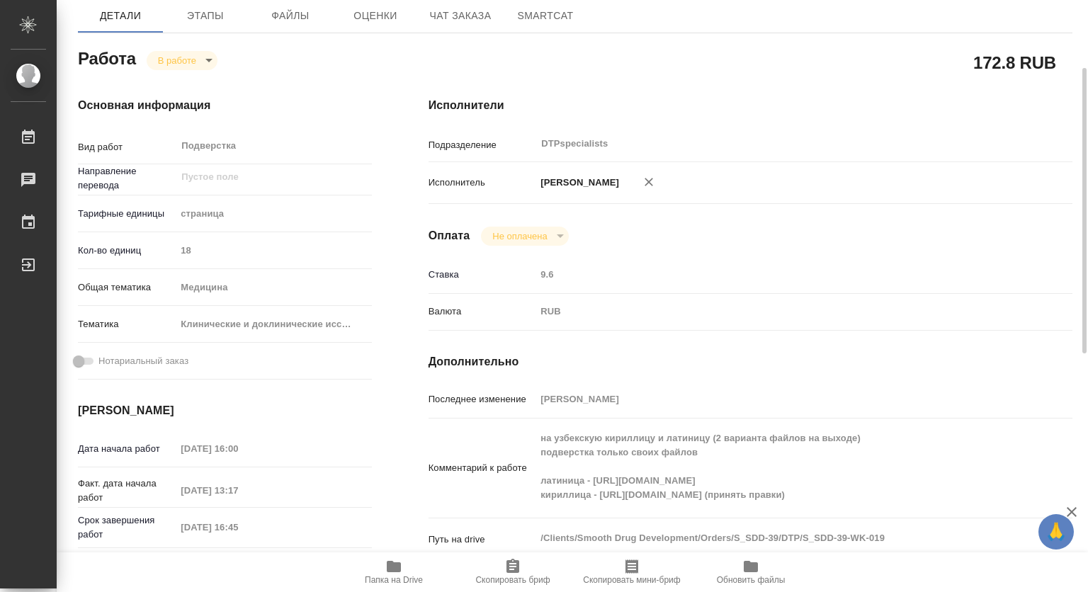
type textarea "x"
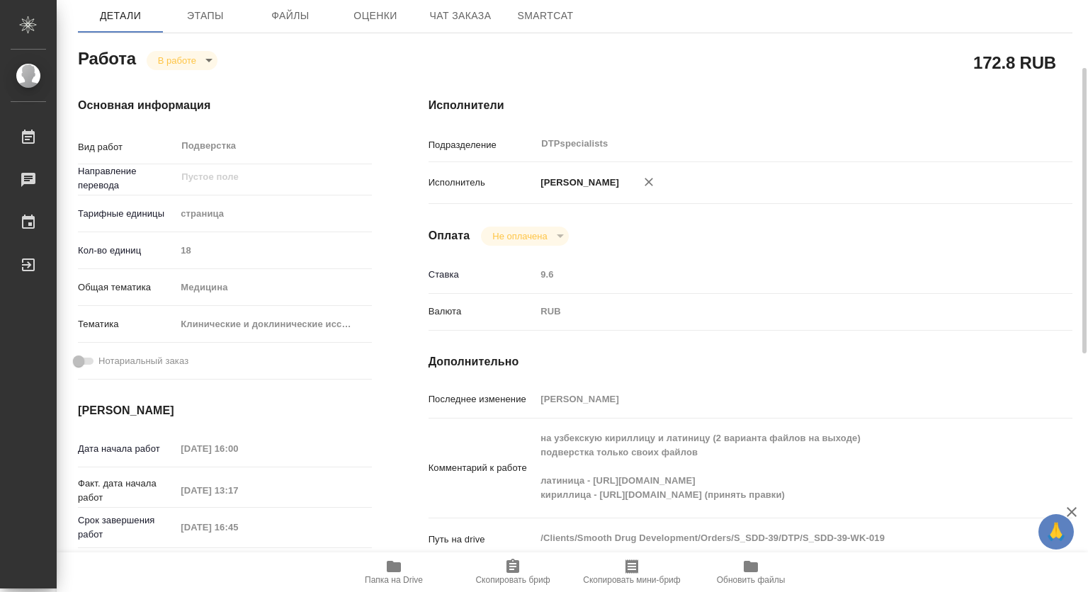
type textarea "x"
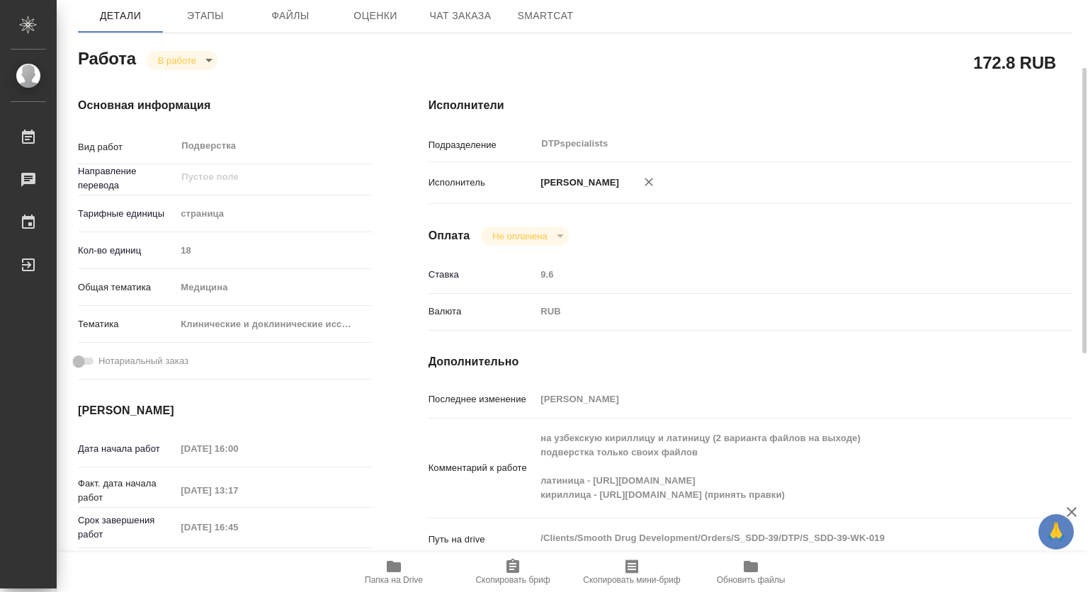
type textarea "x"
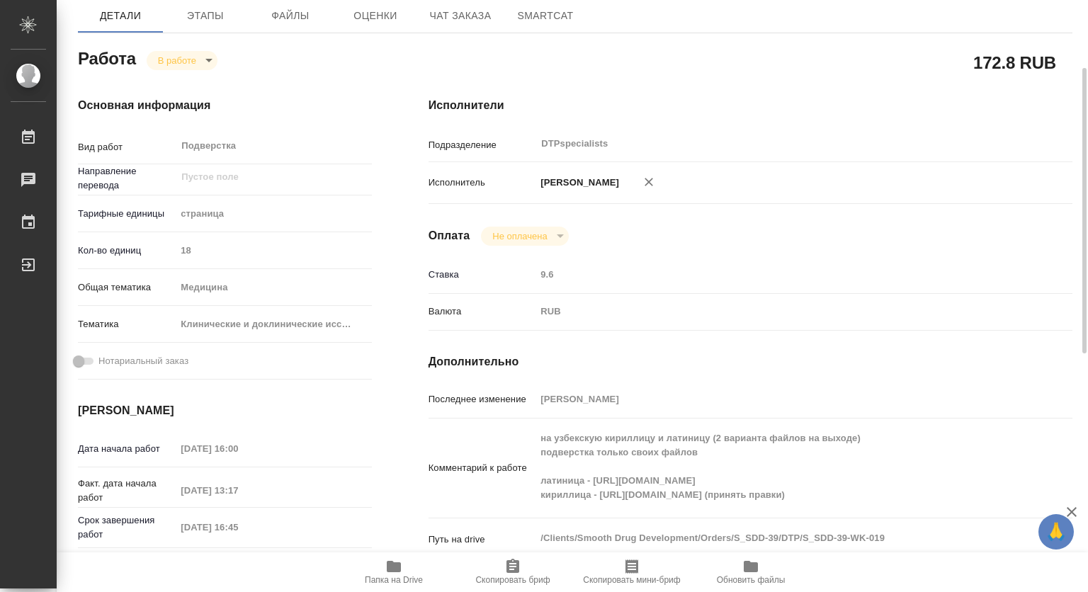
scroll to position [71, 0]
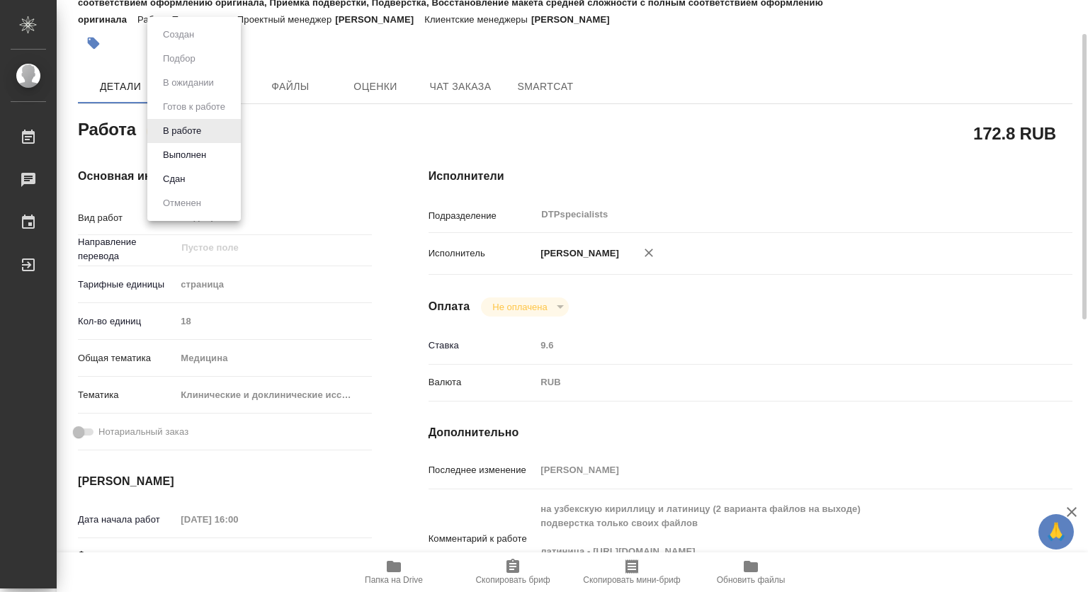
click at [171, 128] on body "🙏 .cls-1 fill:#fff; AWATERA Kovtun Svetlana Работы 0 Чаты График Выйти S_SDD-39…" at bounding box center [544, 296] width 1088 height 592
click at [175, 152] on button "Выполнен" at bounding box center [185, 155] width 52 height 16
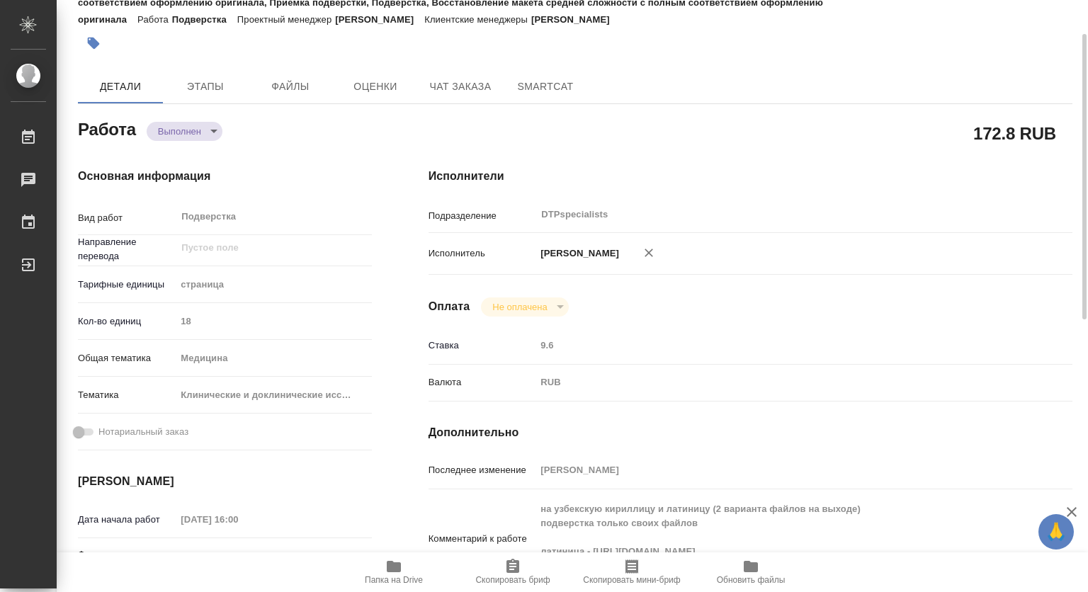
type textarea "x"
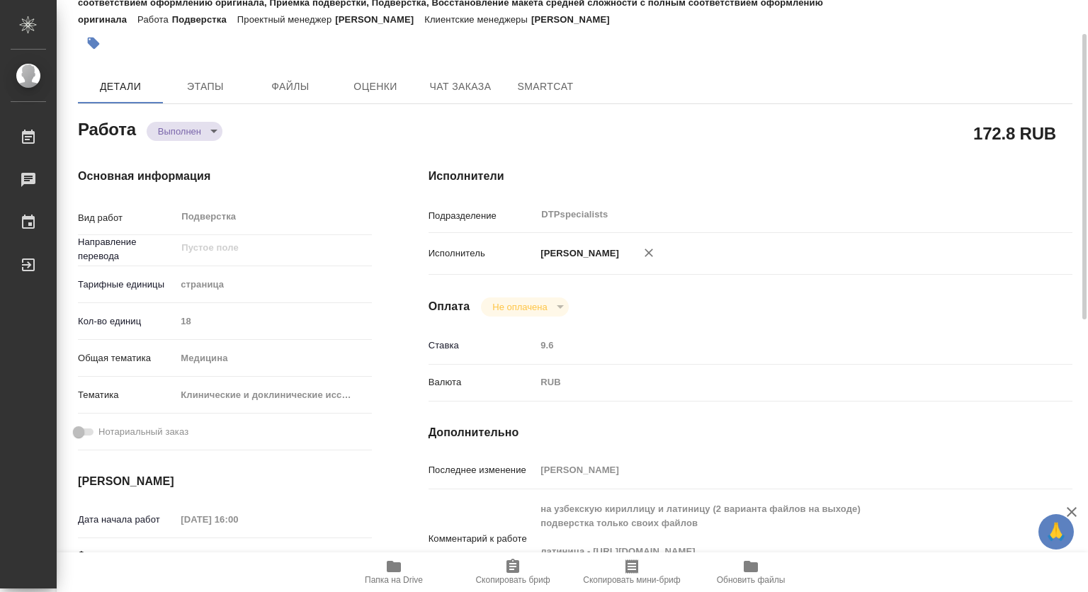
type textarea "x"
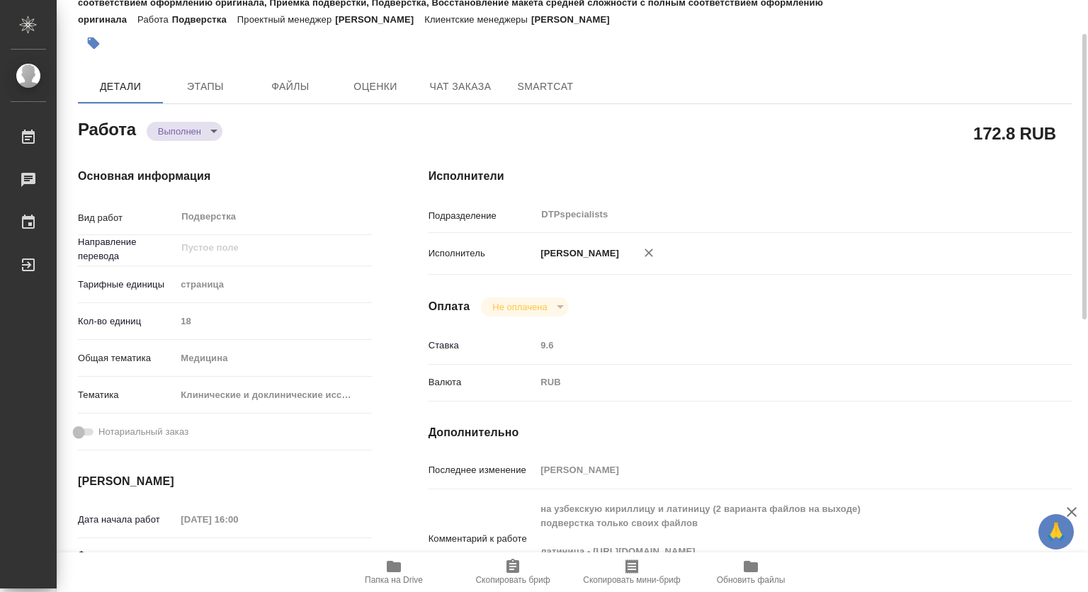
type textarea "x"
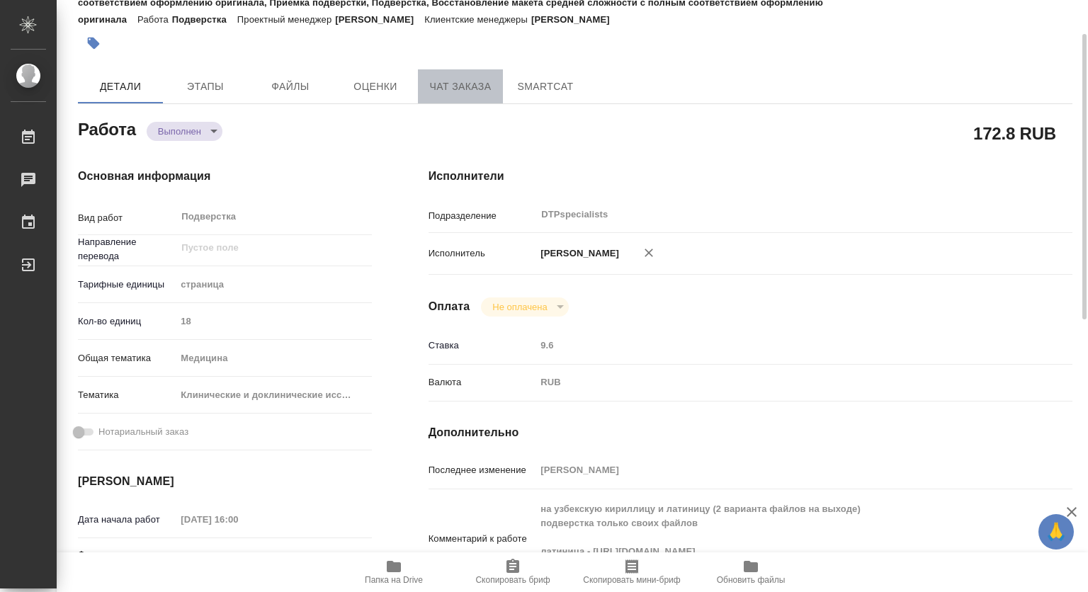
click at [453, 93] on span "Чат заказа" at bounding box center [460, 87] width 68 height 18
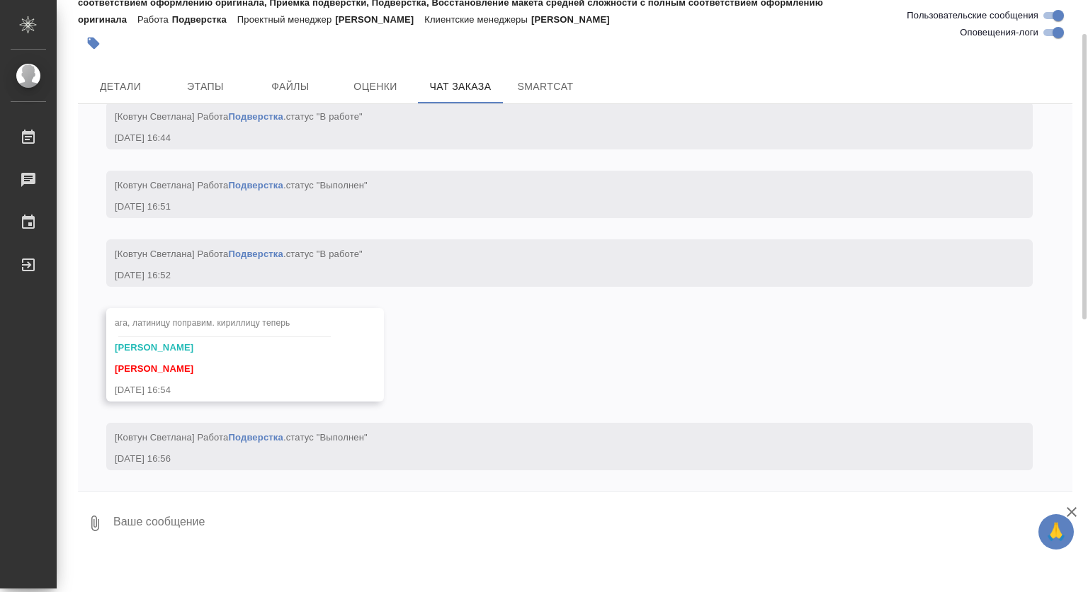
scroll to position [18538, 0]
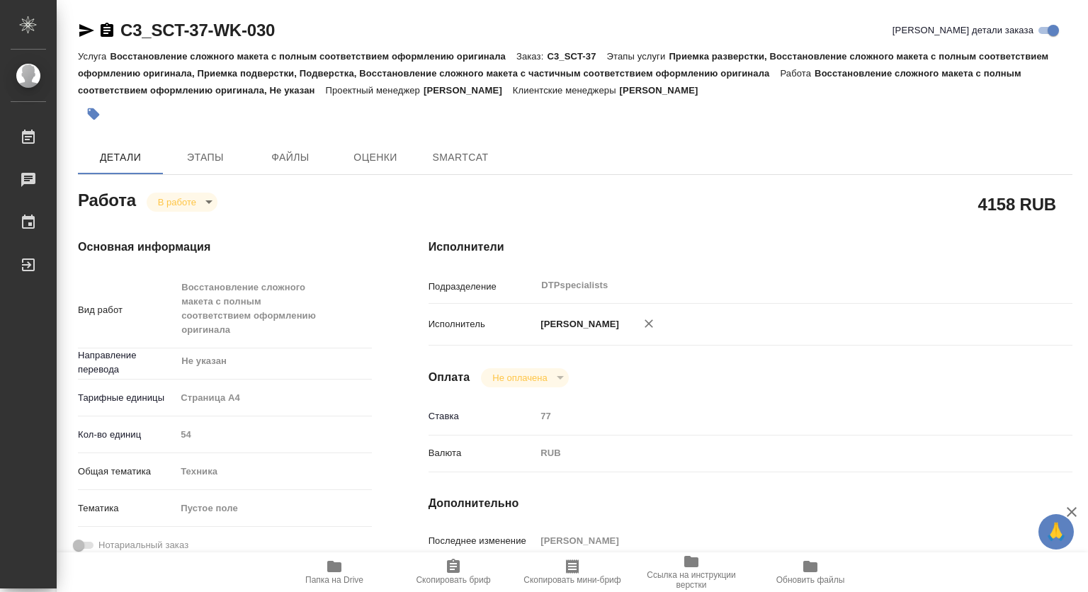
type textarea "x"
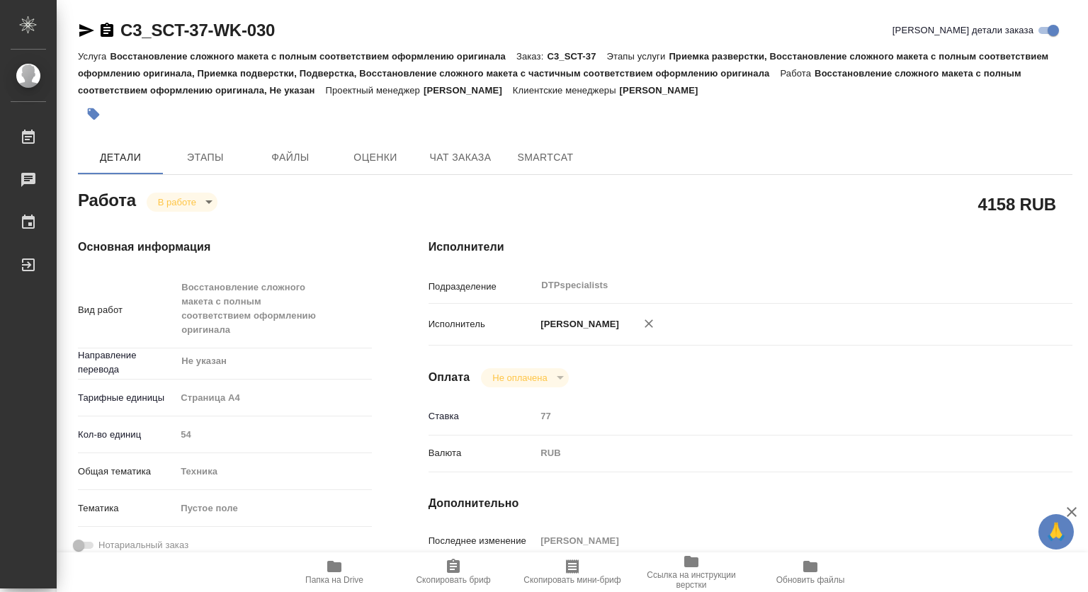
type textarea "x"
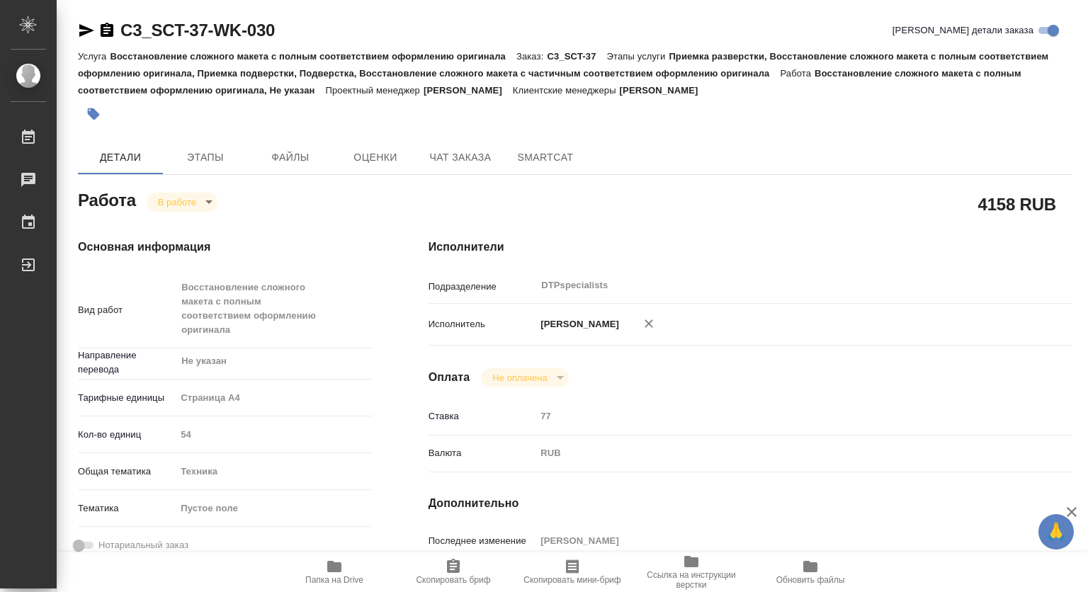
type textarea "x"
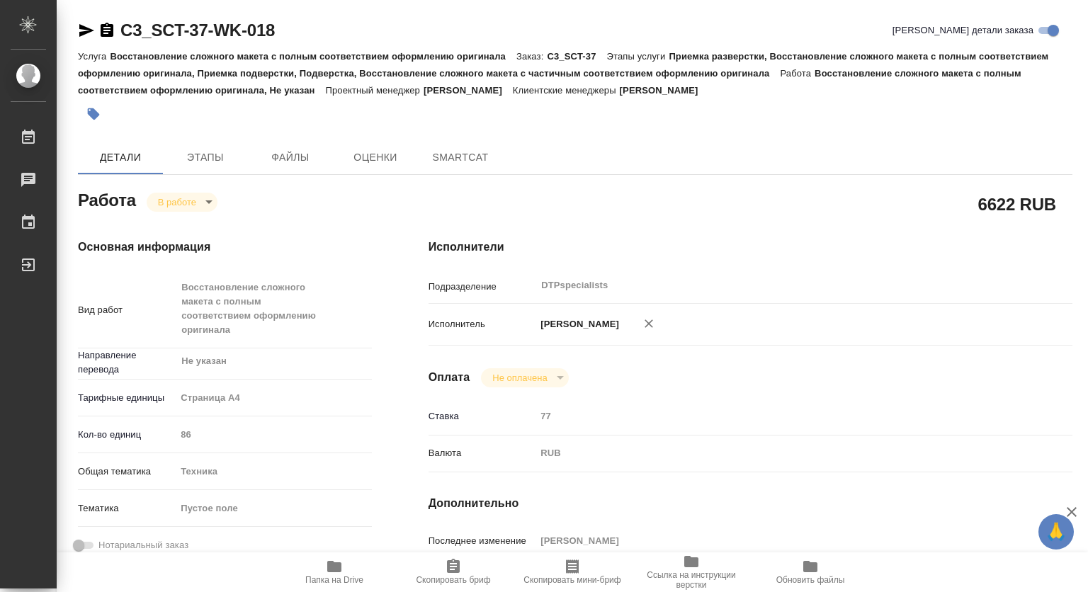
type textarea "x"
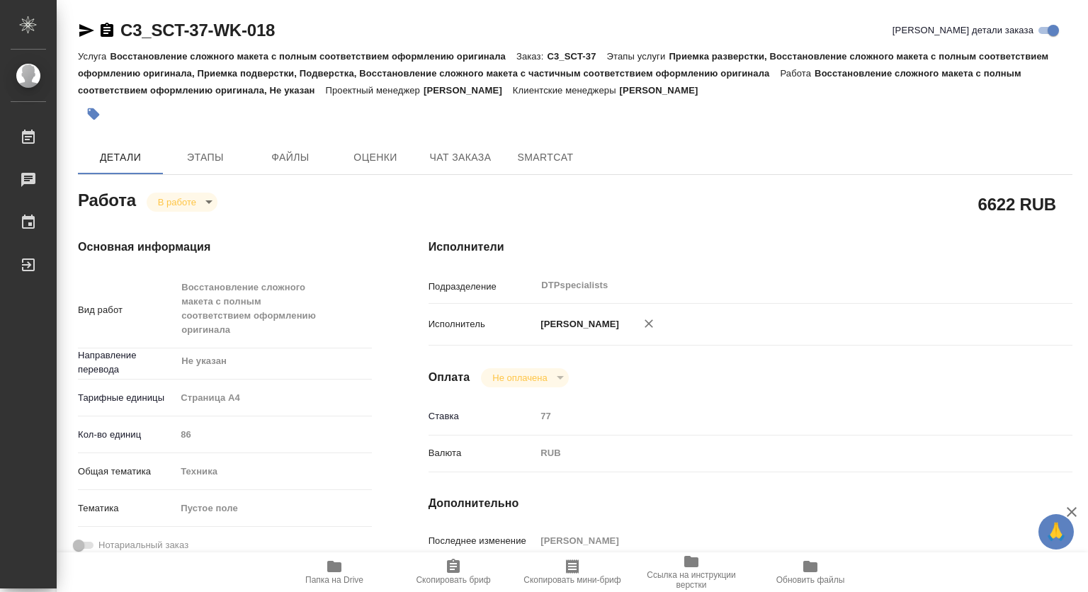
type textarea "x"
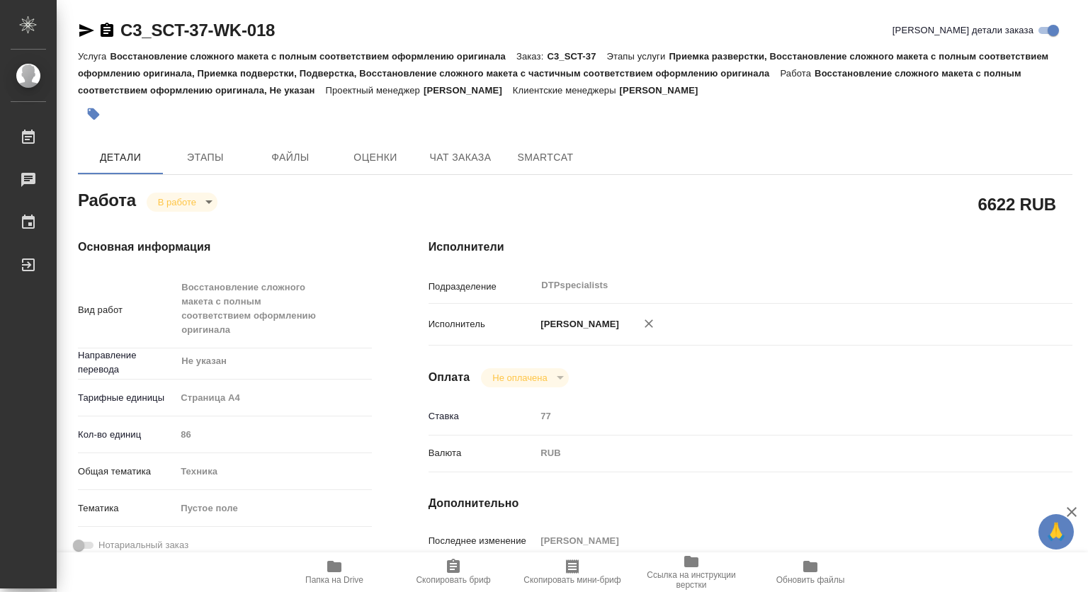
type textarea "x"
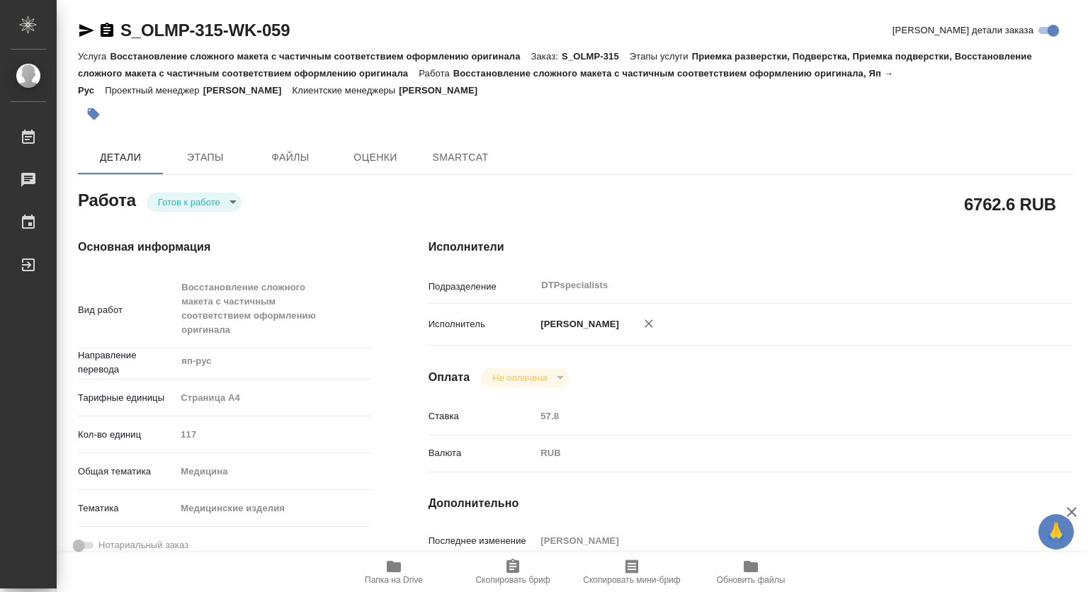
type textarea "x"
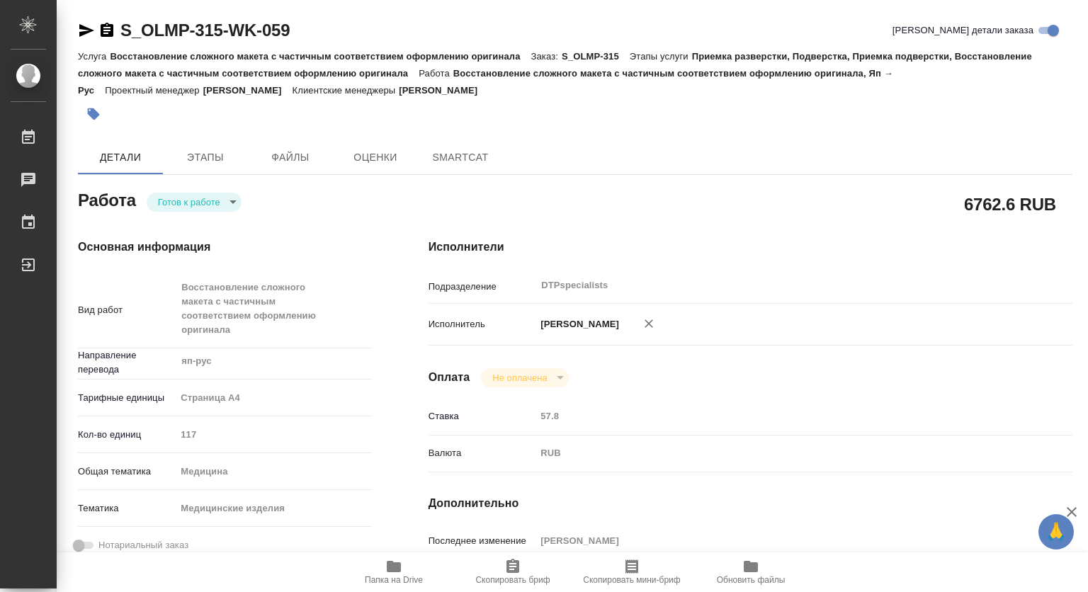
type textarea "x"
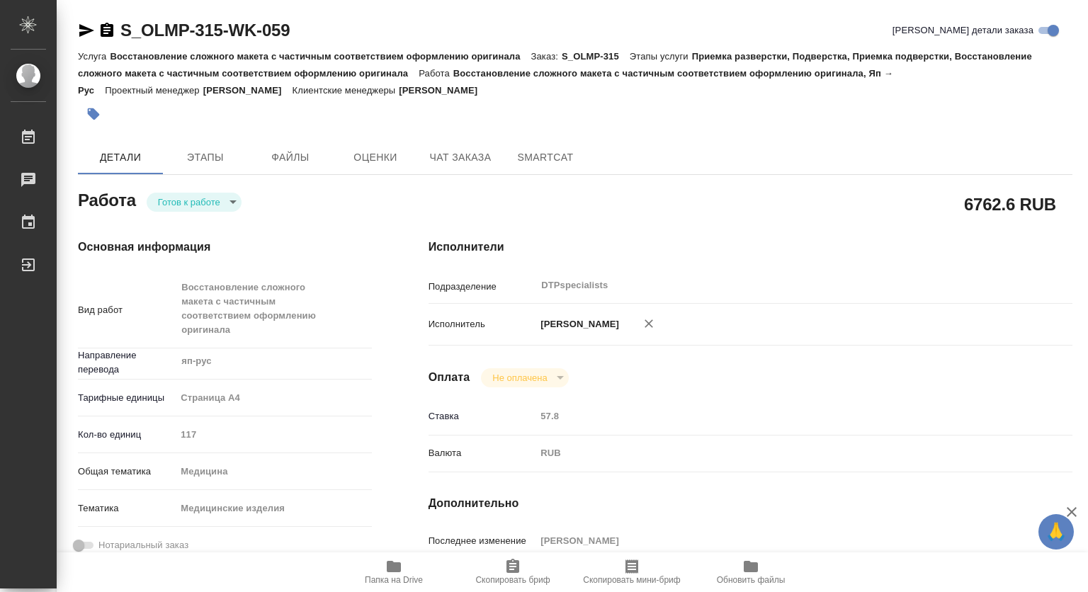
type textarea "x"
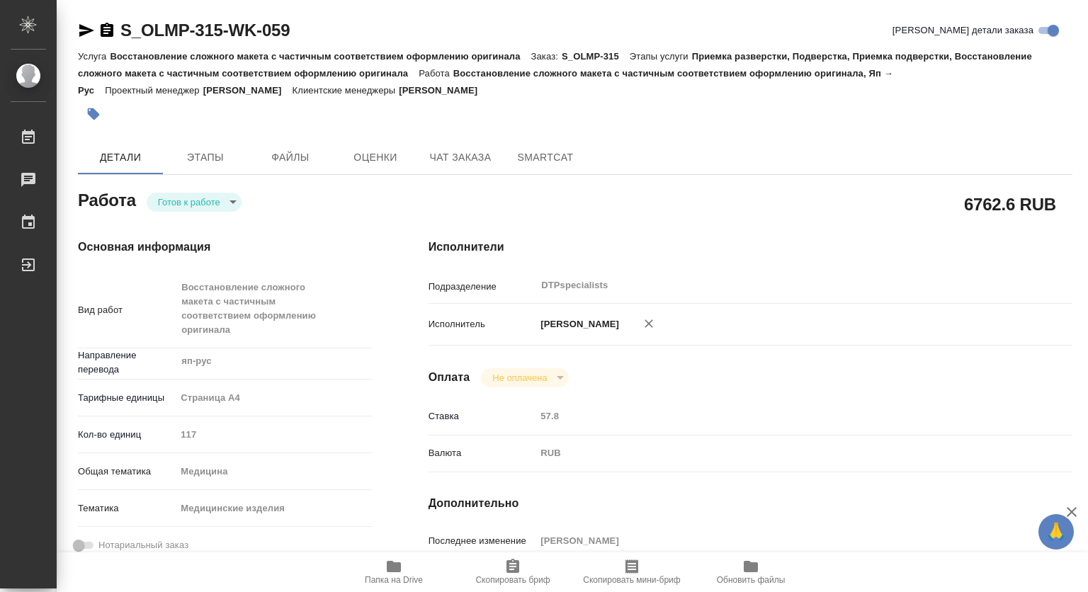
type textarea "x"
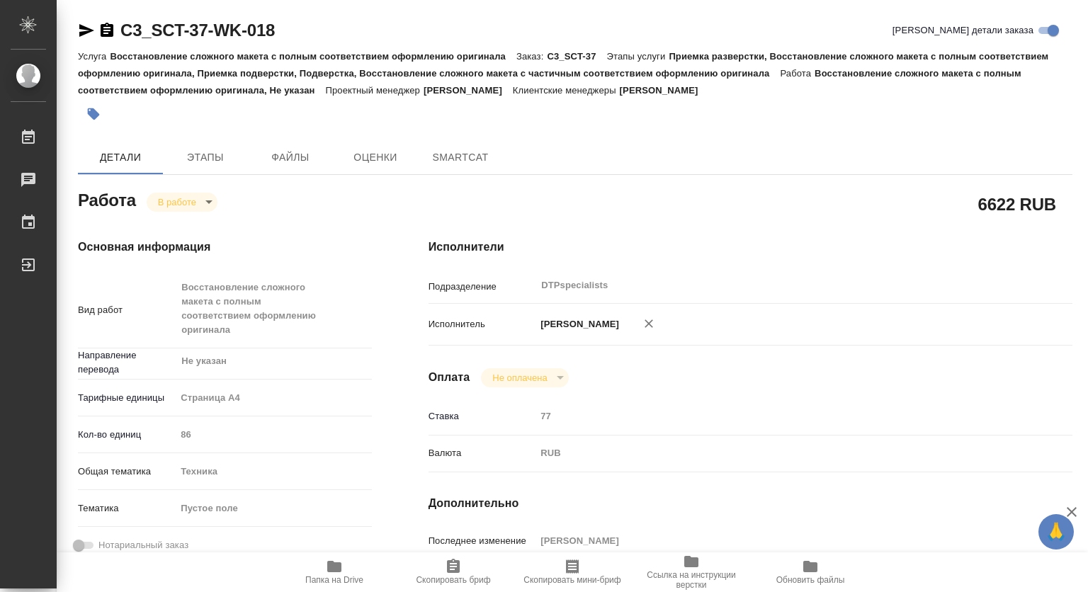
type textarea "x"
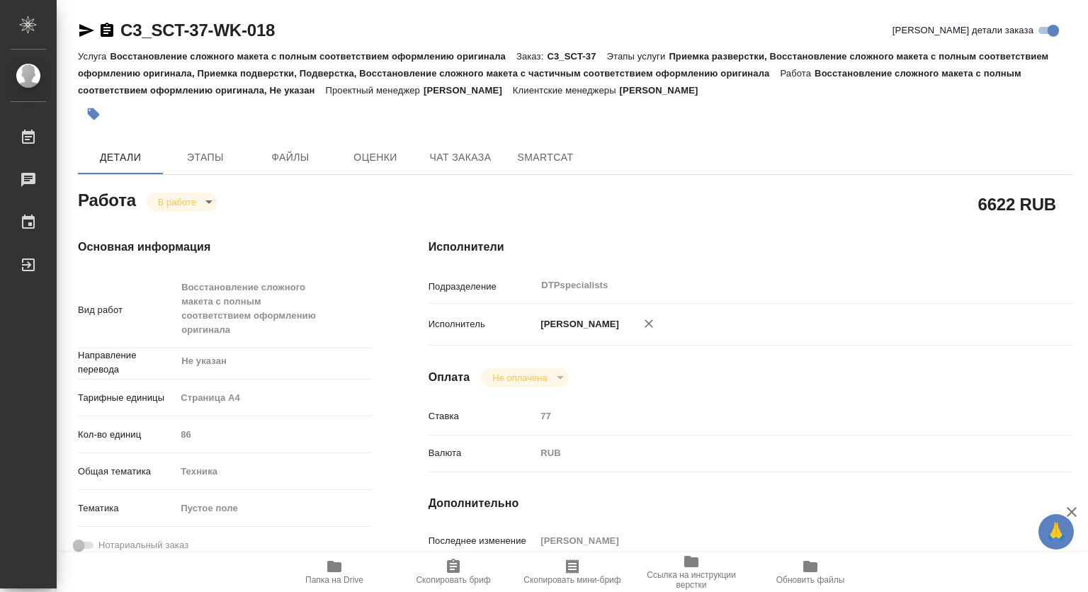
type textarea "x"
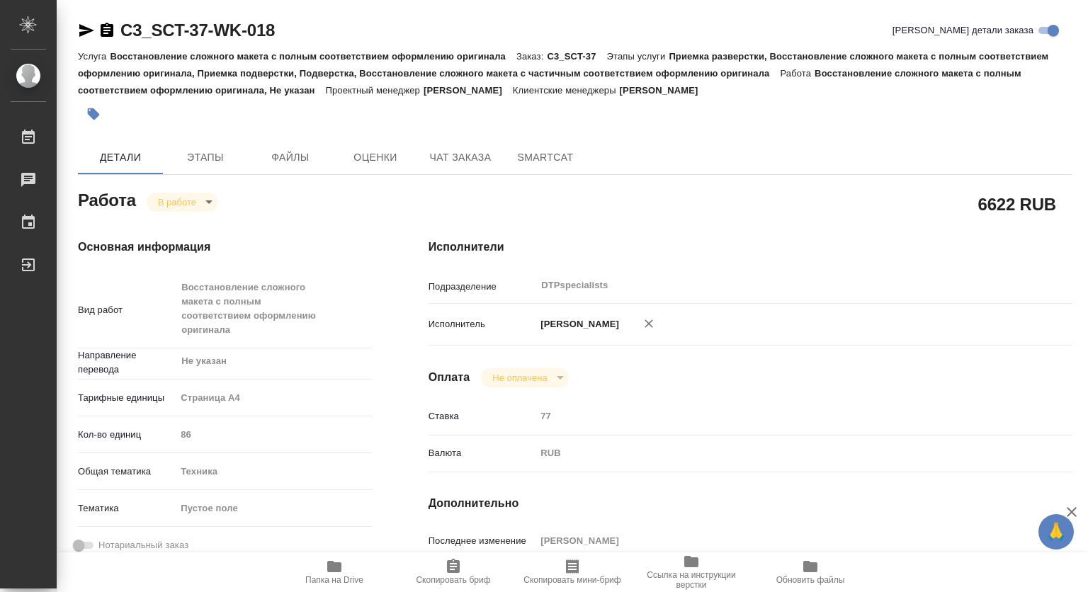
type textarea "x"
